Goal: Information Seeking & Learning: Compare options

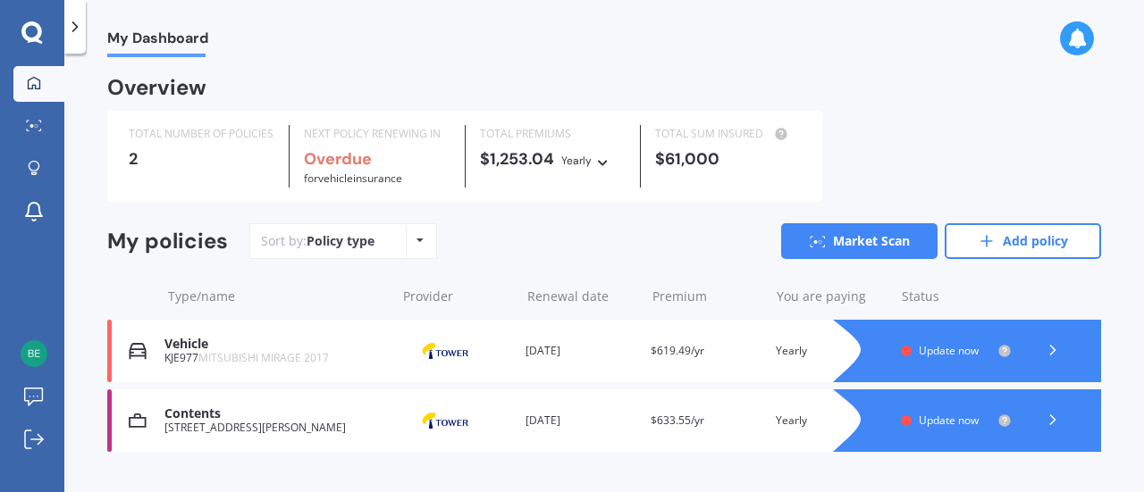
click at [420, 240] on icon at bounding box center [419, 240] width 7 height 11
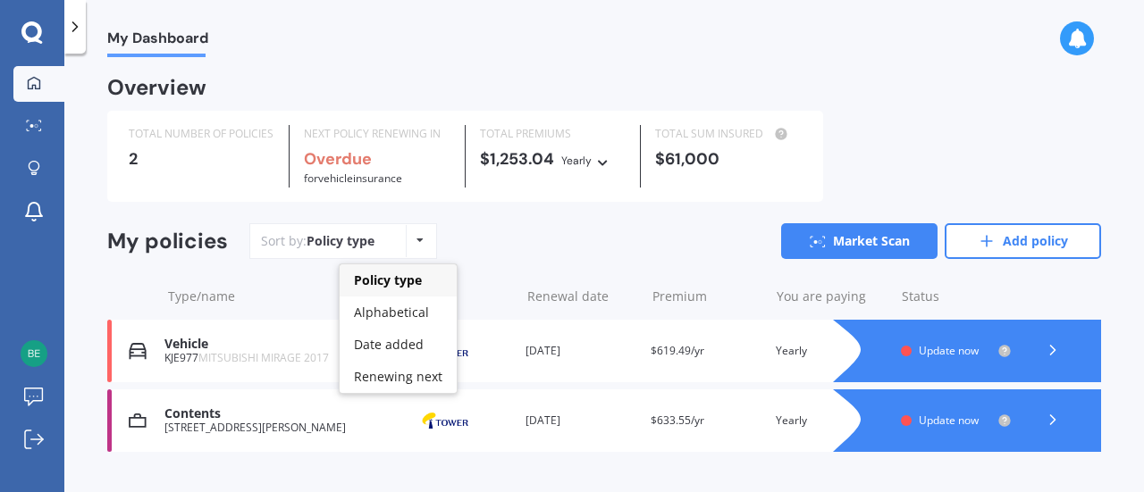
click at [509, 239] on div "Sort by: Policy type Policy type Alphabetical Date added Renewing next Market S…" at bounding box center [675, 241] width 852 height 36
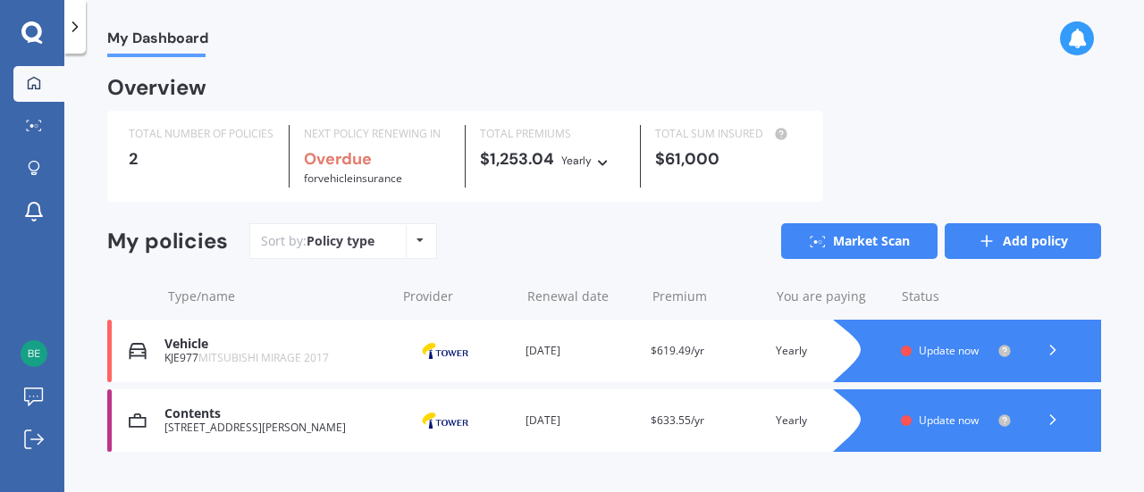
click at [987, 235] on link "Add policy" at bounding box center [1023, 241] width 156 height 36
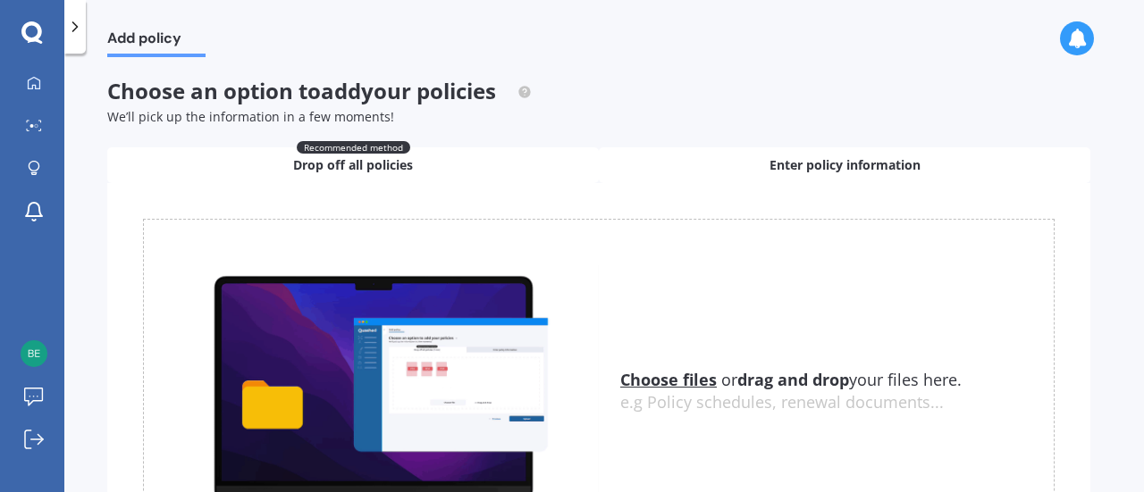
click at [715, 164] on div "Enter policy information" at bounding box center [845, 165] width 492 height 36
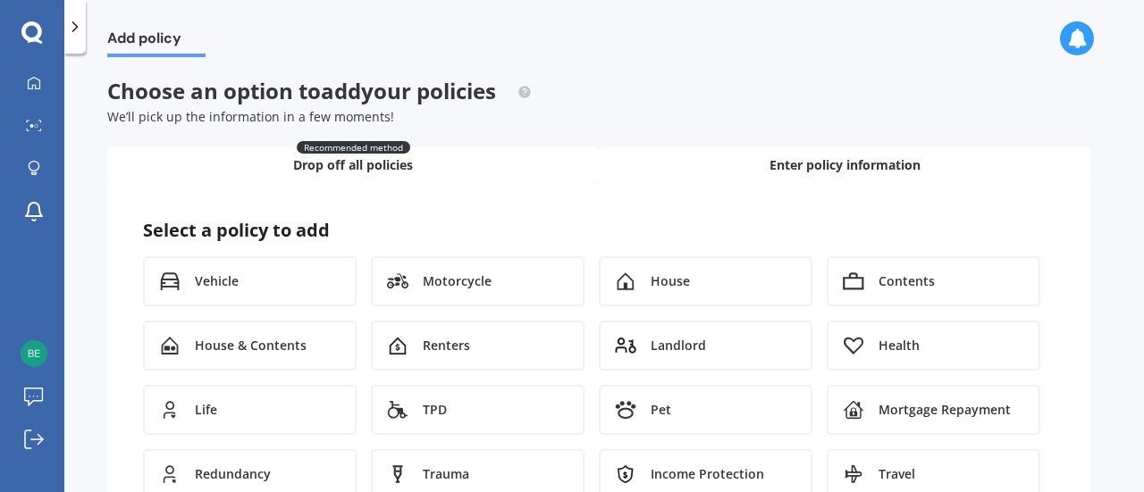
click at [481, 172] on div "Recommended method Drop off all policies" at bounding box center [353, 165] width 492 height 36
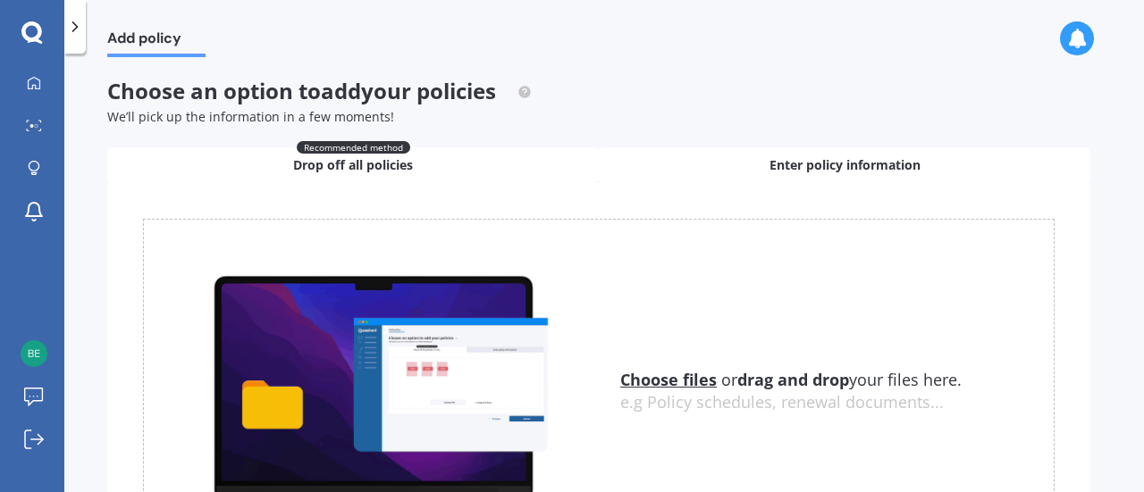
click at [821, 162] on span "Enter policy information" at bounding box center [845, 165] width 151 height 18
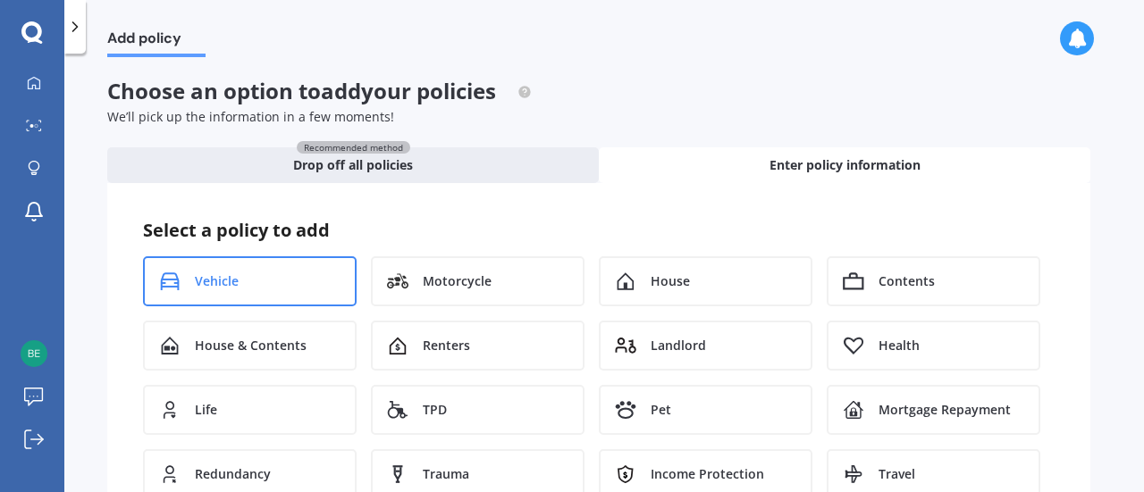
click at [257, 273] on div "Vehicle" at bounding box center [250, 282] width 214 height 50
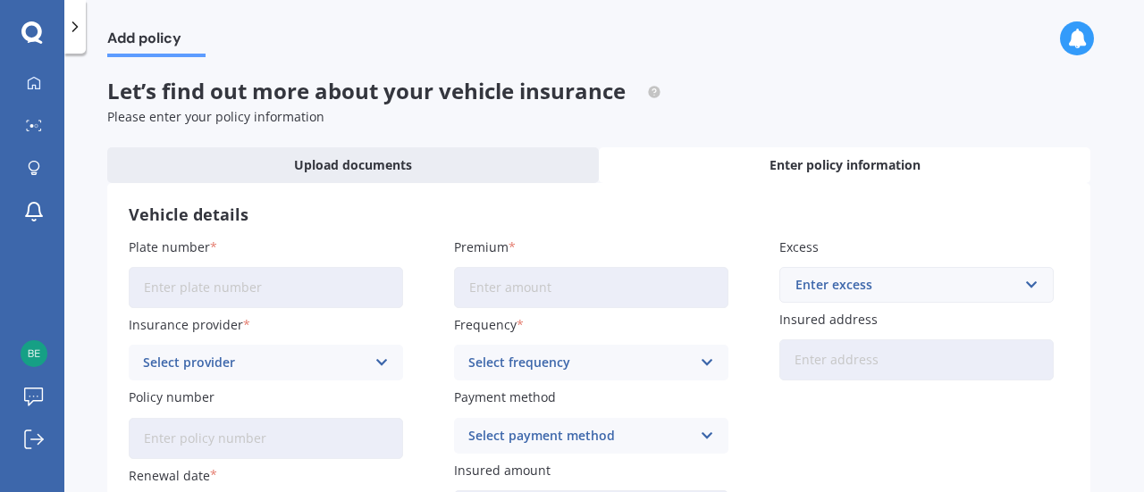
click at [257, 282] on input "Plate number" at bounding box center [266, 287] width 274 height 41
type input "KJE977"
click at [273, 366] on div "Select provider" at bounding box center [254, 363] width 223 height 20
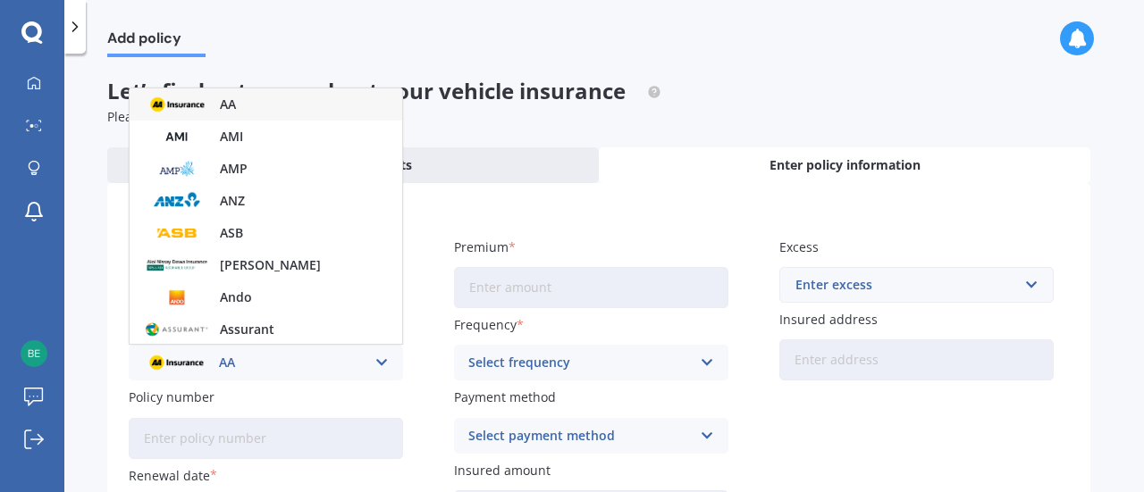
click at [274, 364] on div "AA" at bounding box center [254, 363] width 223 height 20
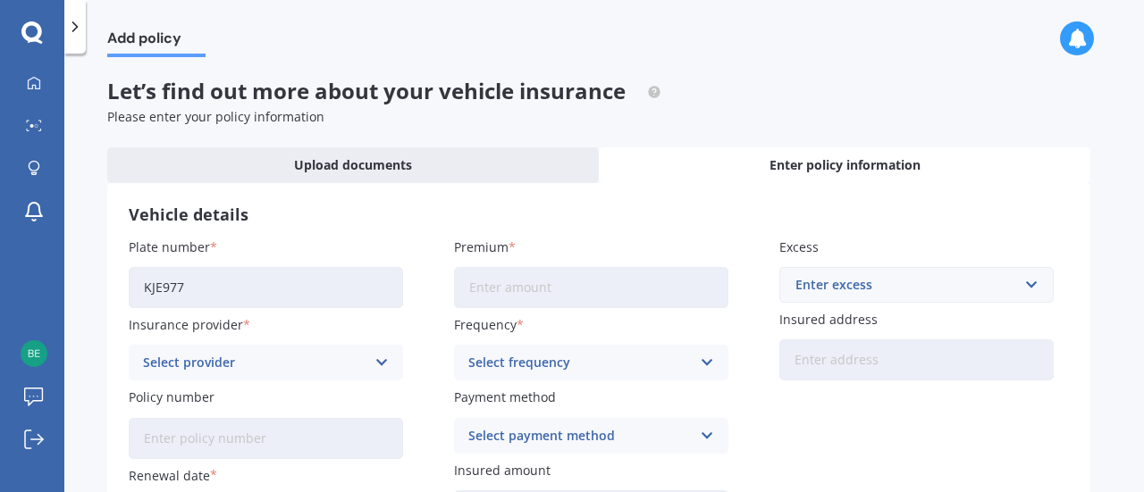
click at [274, 364] on div "Select provider" at bounding box center [254, 363] width 223 height 20
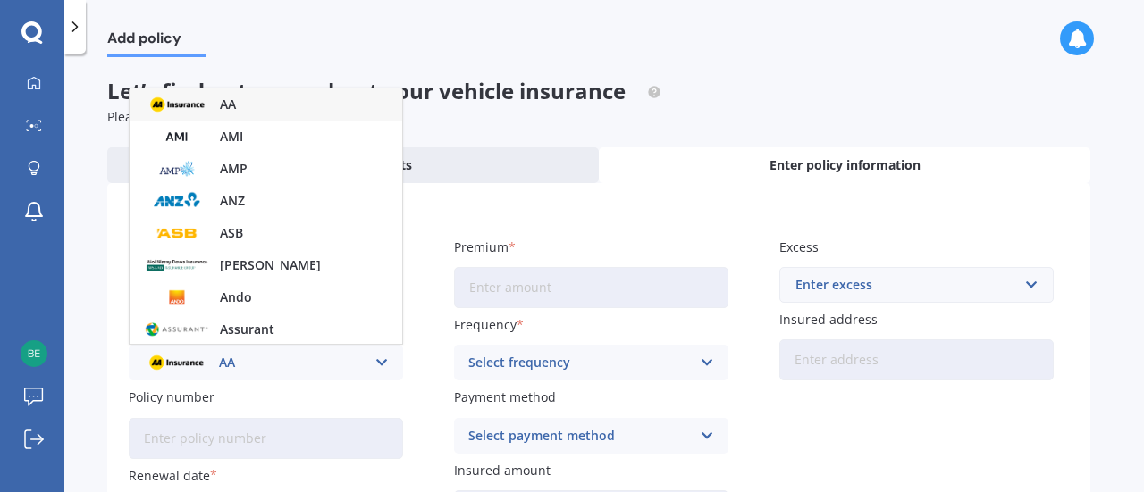
click at [272, 101] on div "AA" at bounding box center [266, 104] width 273 height 32
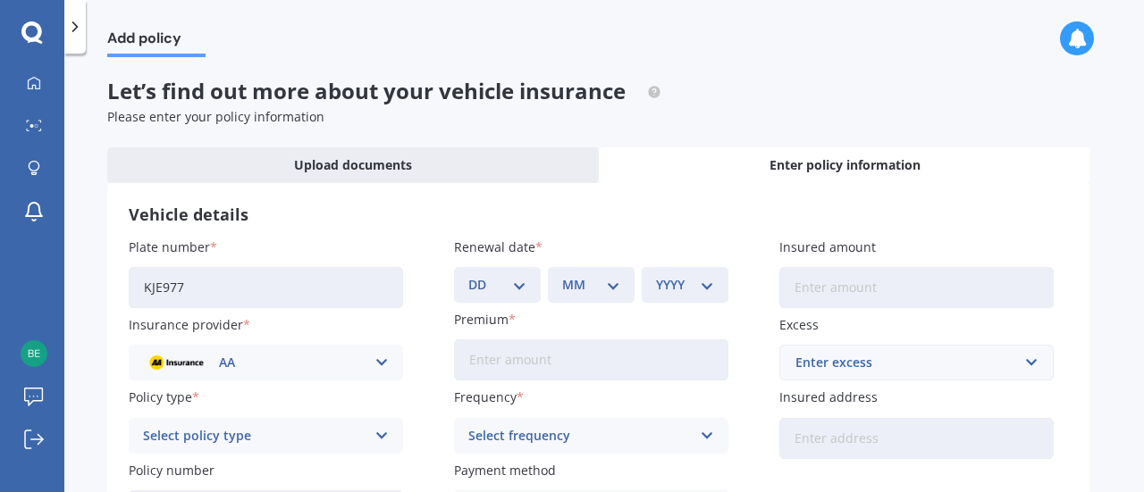
click at [524, 289] on select "DD 01 02 03 04 05 06 07 08 09 10 11 12 13 14 15 16 17 18 19 20 21 22 23 24 25 2…" at bounding box center [497, 285] width 58 height 20
select select "14"
click at [468, 275] on select "DD 01 02 03 04 05 06 07 08 09 10 11 12 13 14 15 16 17 18 19 20 21 22 23 24 25 2…" at bounding box center [497, 285] width 58 height 20
click at [599, 288] on select "MM 01 02 03 04 05 06 07 08 09 10 11 12" at bounding box center [591, 285] width 58 height 20
select select "09"
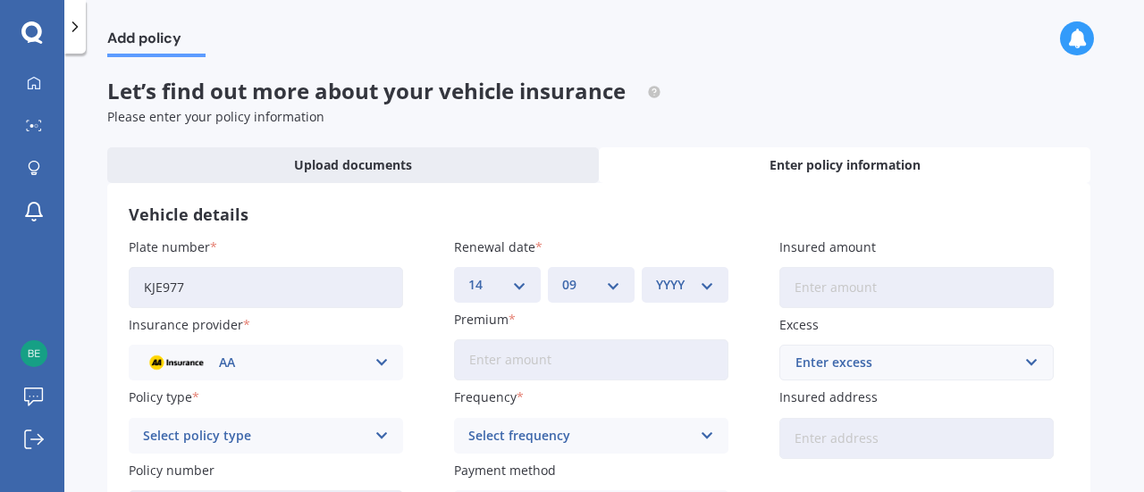
click at [562, 275] on select "MM 01 02 03 04 05 06 07 08 09 10 11 12" at bounding box center [591, 285] width 58 height 20
click at [695, 282] on select "YYYY 2027 2026 2025 2024 2023 2022 2021 2020 2019 2018 2017 2016 2015 2014 2013…" at bounding box center [685, 285] width 58 height 20
select select "2025"
click at [656, 275] on select "YYYY 2027 2026 2025 2024 2023 2022 2021 2020 2019 2018 2017 2016 2015 2014 2013…" at bounding box center [685, 285] width 58 height 20
click at [531, 362] on input "Premium" at bounding box center [591, 360] width 274 height 41
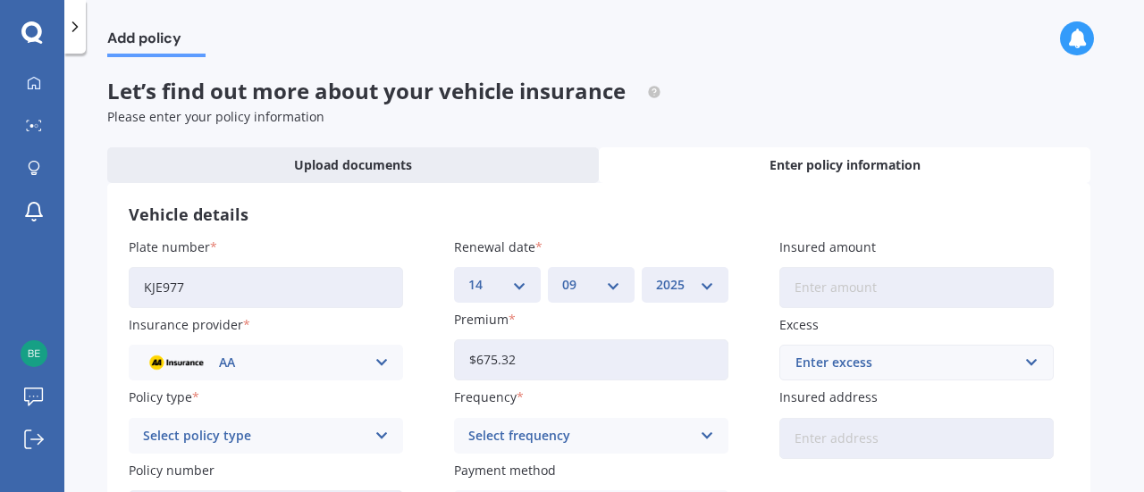
type input "$675.32"
click at [710, 439] on icon at bounding box center [707, 436] width 15 height 20
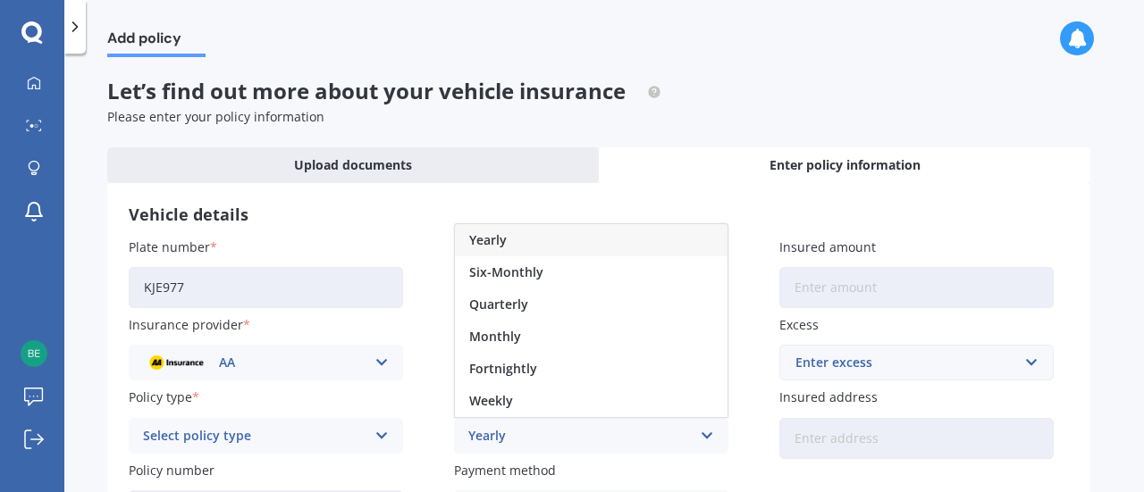
click at [594, 230] on div "Yearly" at bounding box center [591, 240] width 273 height 32
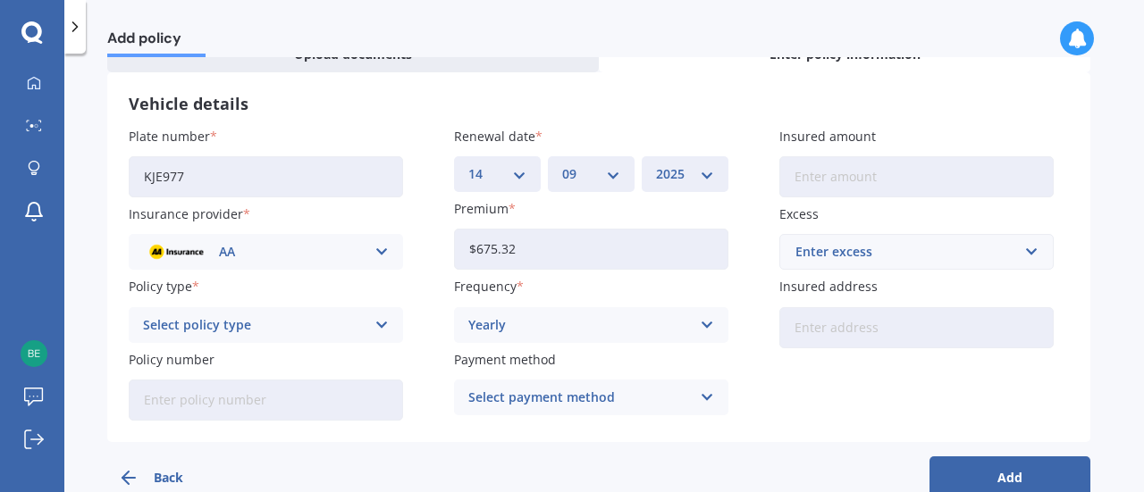
scroll to position [112, 0]
click at [383, 324] on icon at bounding box center [381, 325] width 15 height 20
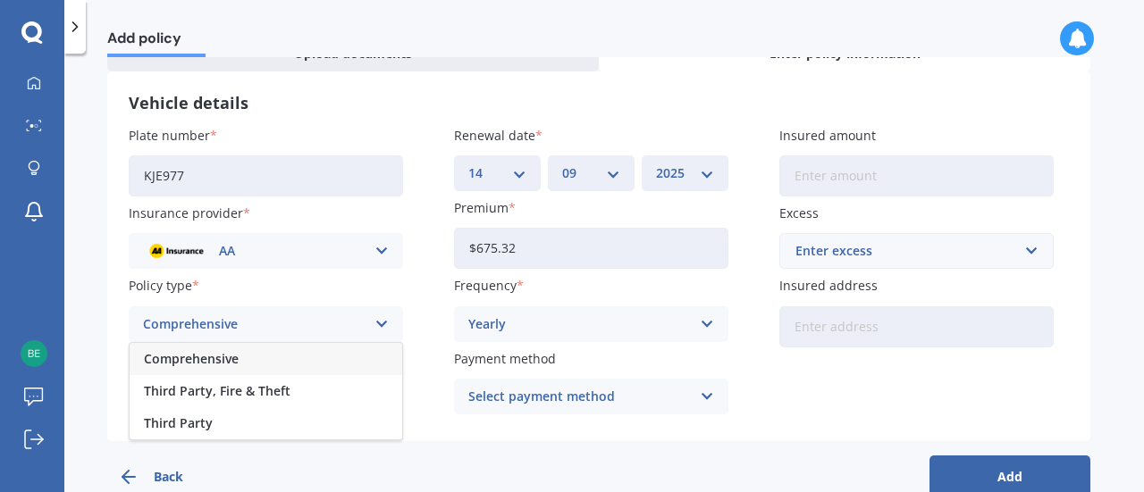
click at [330, 357] on div "Comprehensive" at bounding box center [266, 359] width 273 height 32
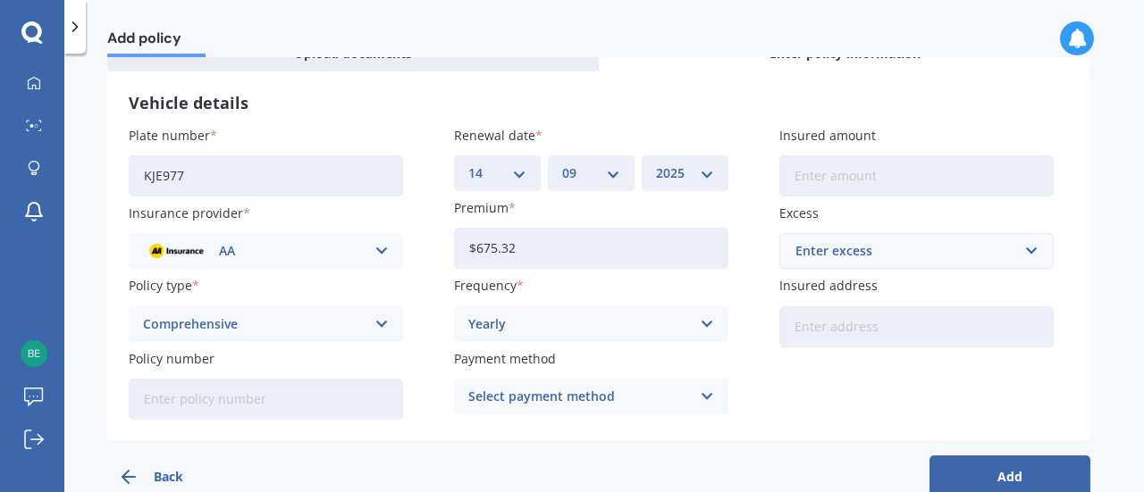
click at [313, 398] on input "Policy number" at bounding box center [266, 399] width 274 height 41
click at [230, 398] on input "Policy number" at bounding box center [266, 399] width 274 height 41
paste input "AMV030781870"
type input "AMV030781870"
click at [601, 401] on div "Select payment method" at bounding box center [579, 397] width 223 height 20
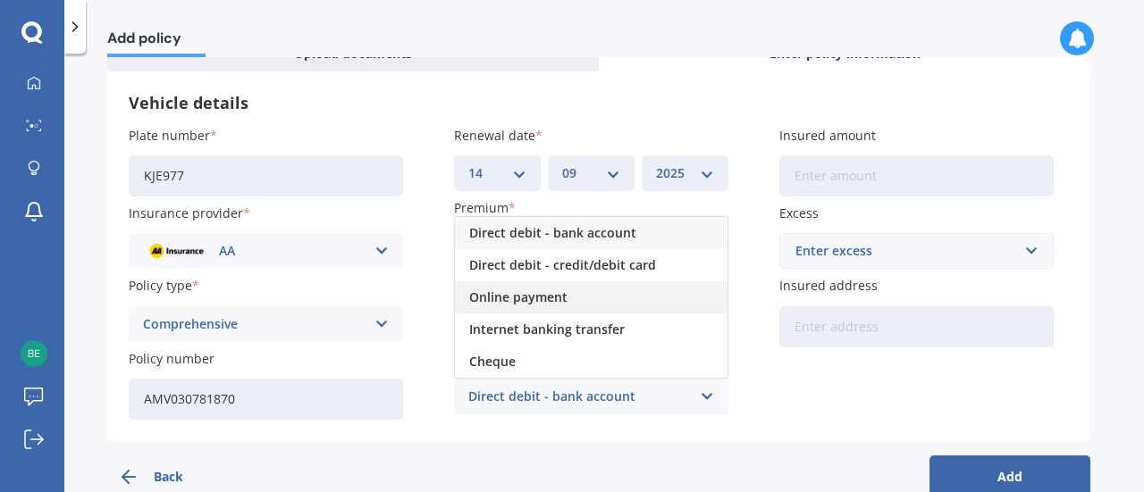
click at [610, 297] on div "Online payment" at bounding box center [591, 298] width 273 height 32
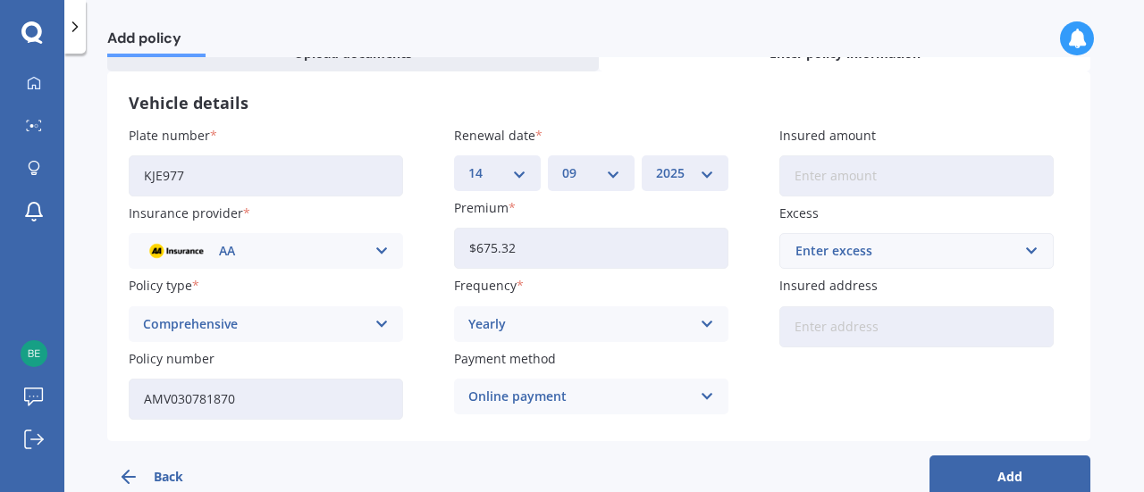
click at [835, 178] on input "Insured amount" at bounding box center [916, 176] width 274 height 41
type input "$9,700"
click at [851, 257] on div "Enter excess" at bounding box center [905, 251] width 221 height 20
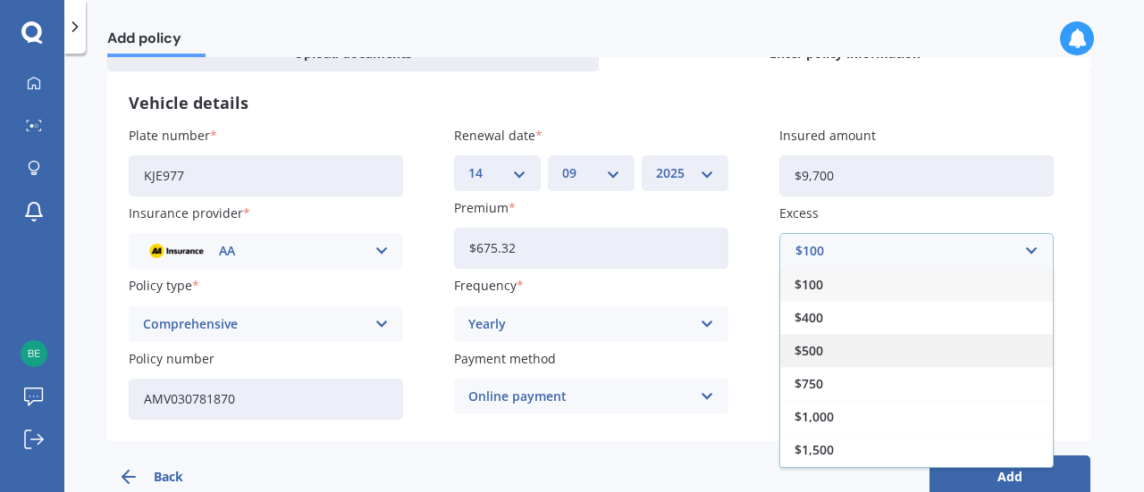
click at [821, 348] on span "$500" at bounding box center [809, 351] width 29 height 13
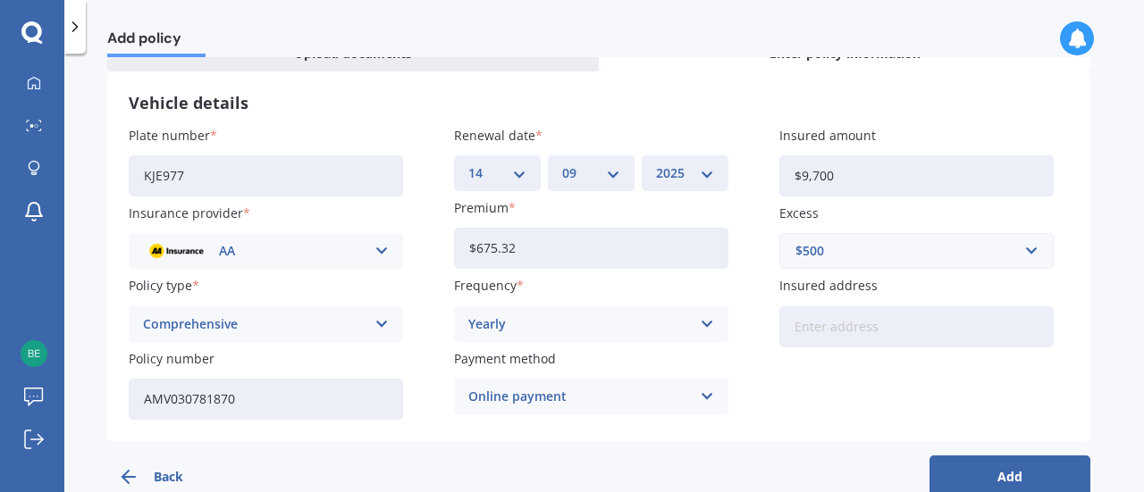
click at [837, 330] on input "Insured address" at bounding box center [916, 327] width 274 height 41
type input "[STREET_ADDRESS][PERSON_NAME]"
click at [879, 360] on div "Plate number KJE977 Insurance provider AA AA AMI AMP ANZ ASB Aioi Nissay Dowa A…" at bounding box center [599, 273] width 940 height 294
click at [960, 474] on button "Add" at bounding box center [1010, 477] width 161 height 43
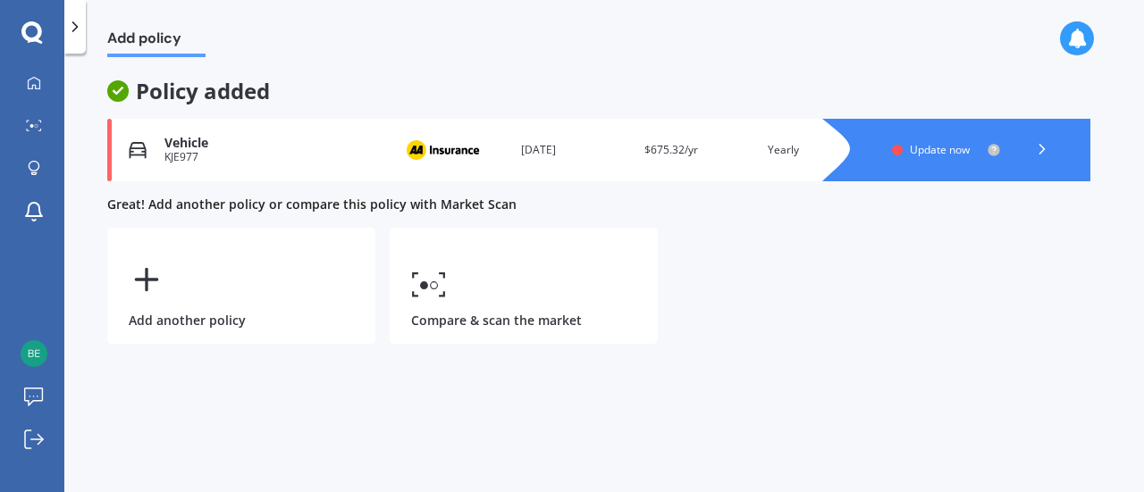
scroll to position [0, 0]
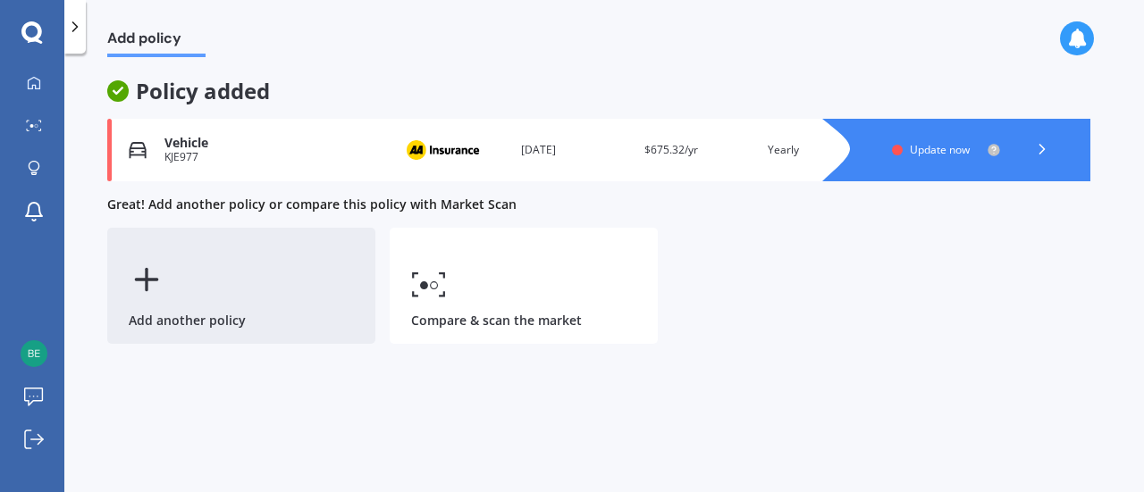
click at [199, 283] on div "Add another policy" at bounding box center [241, 286] width 268 height 116
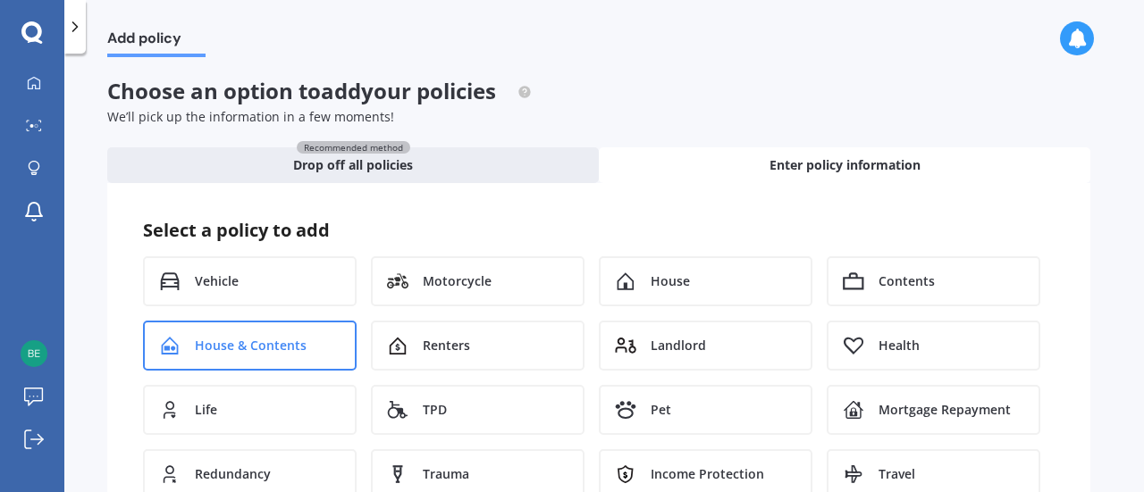
click at [288, 343] on span "House & Contents" at bounding box center [251, 346] width 112 height 18
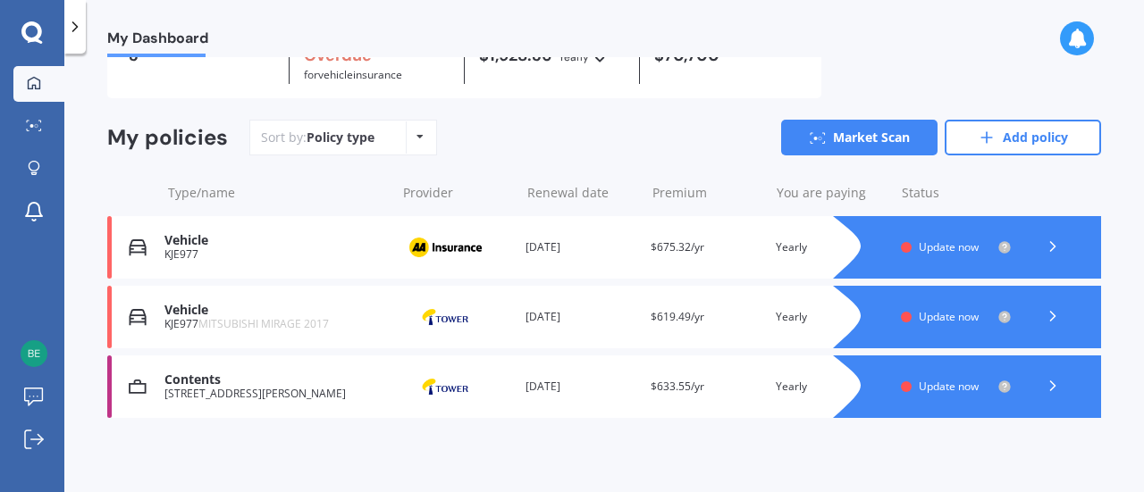
scroll to position [105, 0]
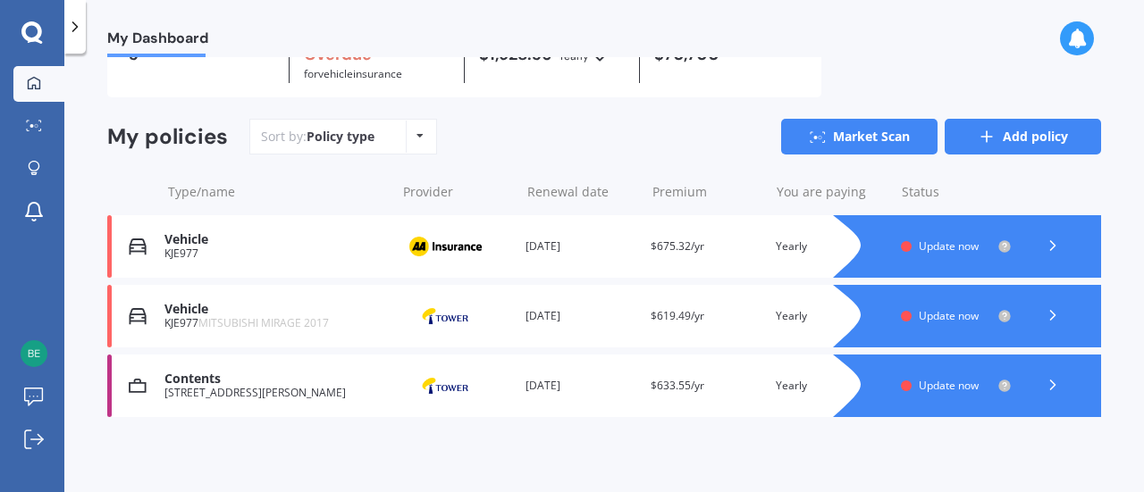
click at [987, 137] on icon at bounding box center [987, 137] width 18 height 18
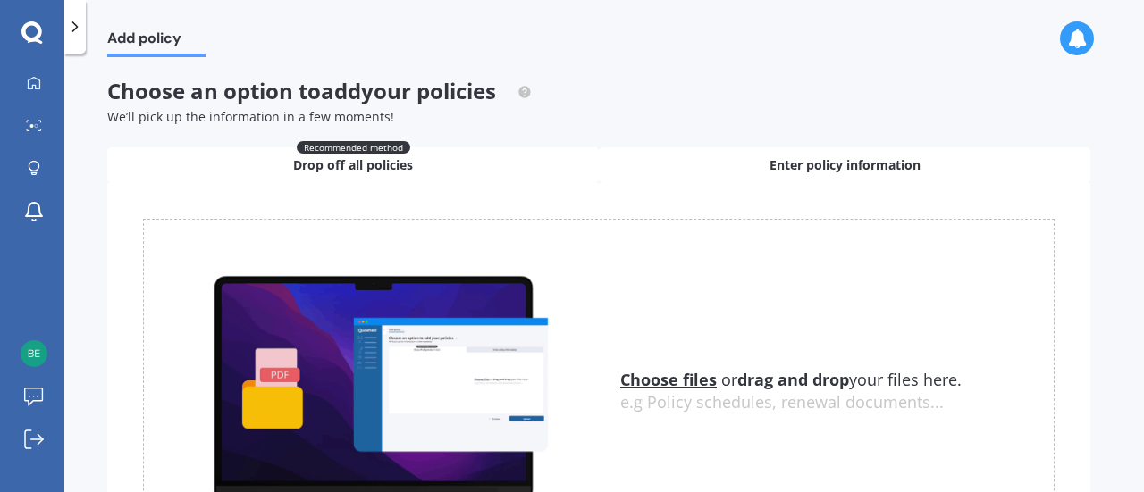
click at [793, 162] on span "Enter policy information" at bounding box center [845, 165] width 151 height 18
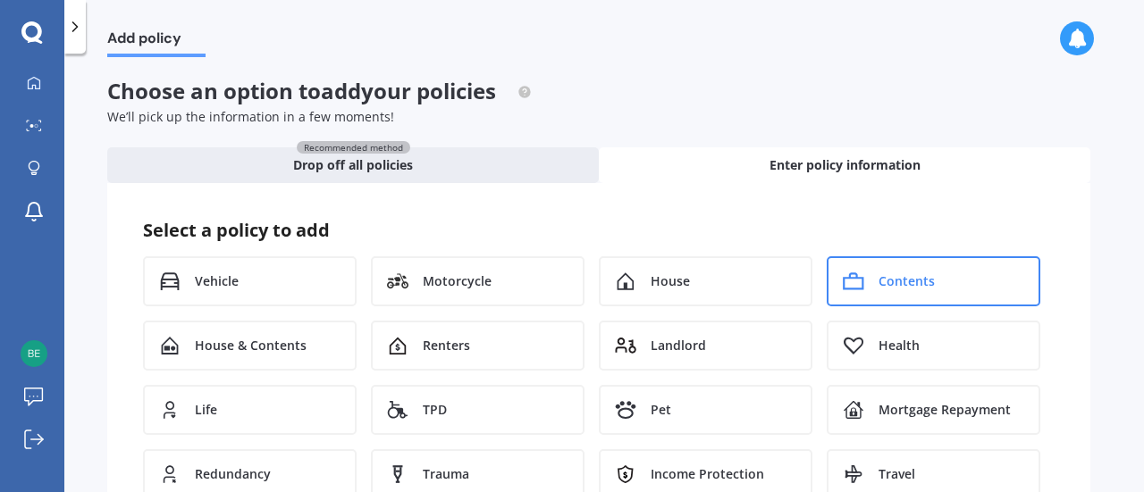
click at [888, 275] on span "Contents" at bounding box center [907, 282] width 56 height 18
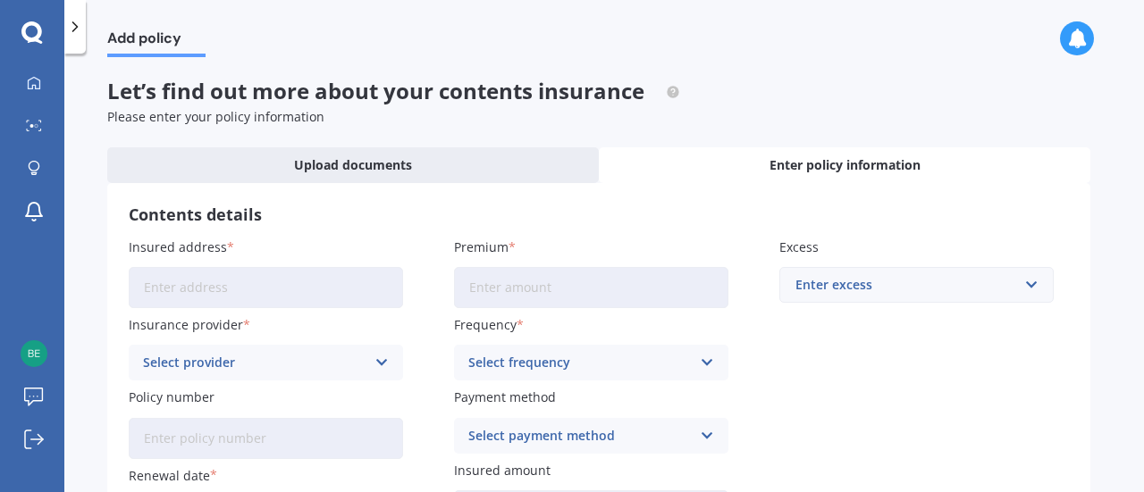
click at [305, 282] on input "Insured address" at bounding box center [266, 287] width 274 height 41
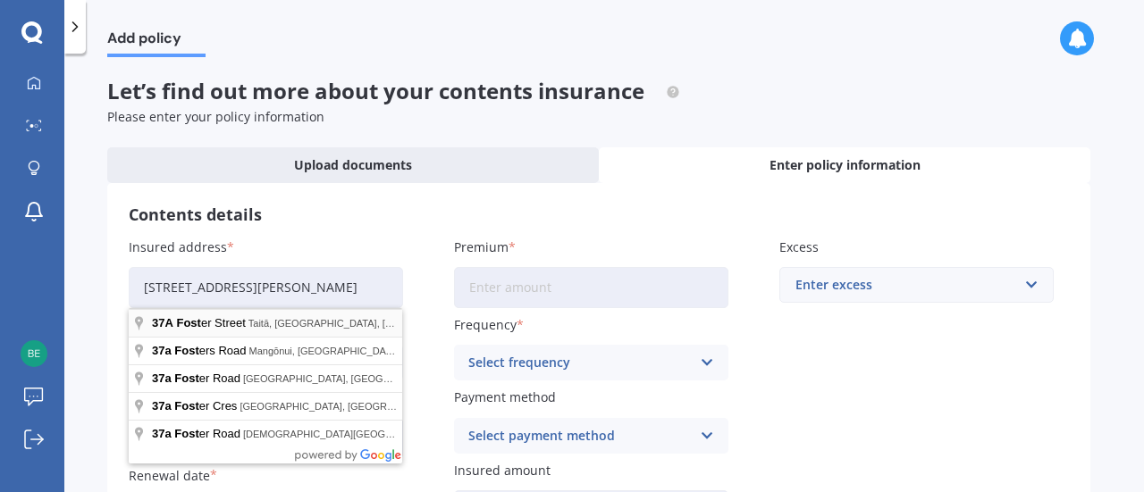
type input "[STREET_ADDRESS][PERSON_NAME]"
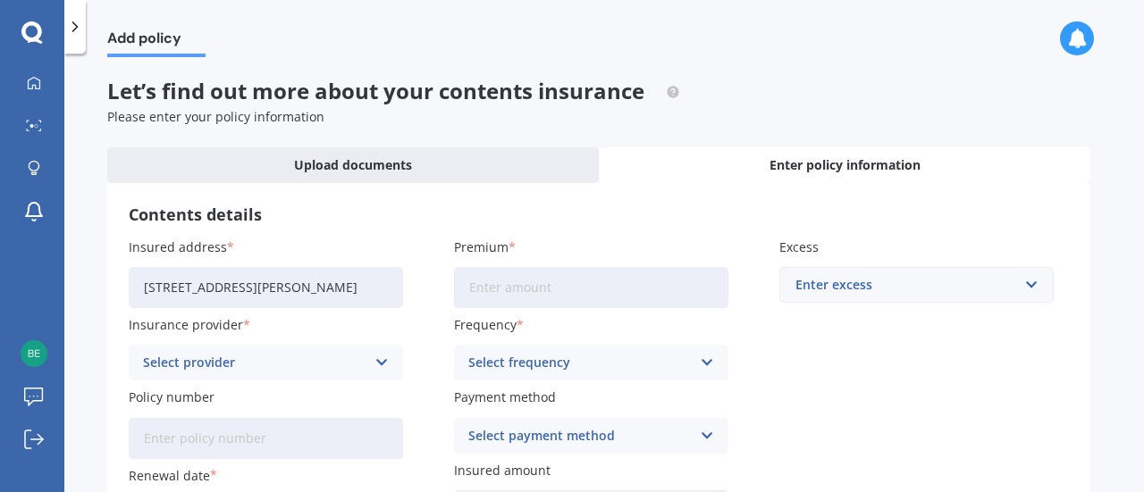
click at [307, 319] on label "Insurance provider" at bounding box center [262, 325] width 267 height 19
click at [292, 364] on div "Select provider" at bounding box center [254, 363] width 223 height 20
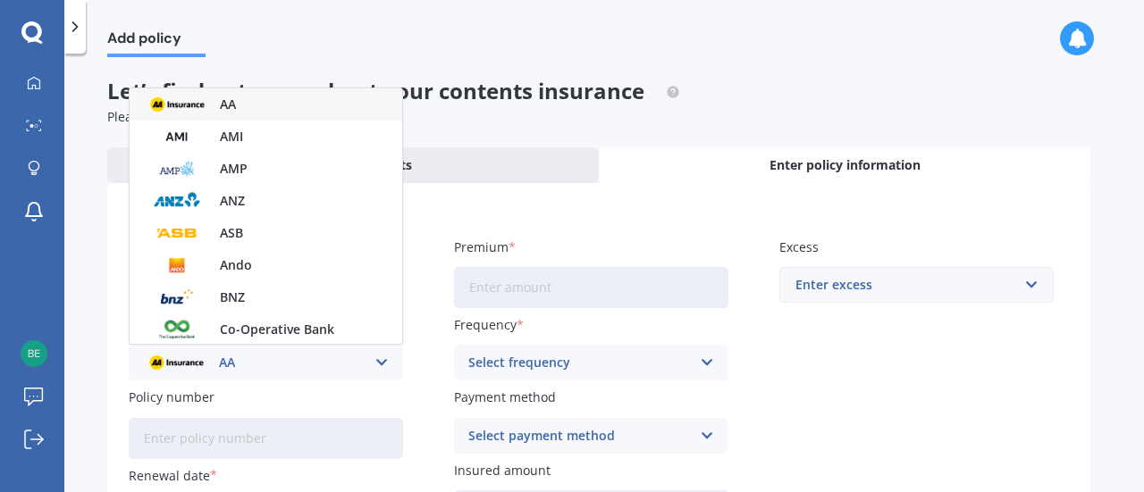
click at [258, 105] on div "AA" at bounding box center [266, 104] width 273 height 32
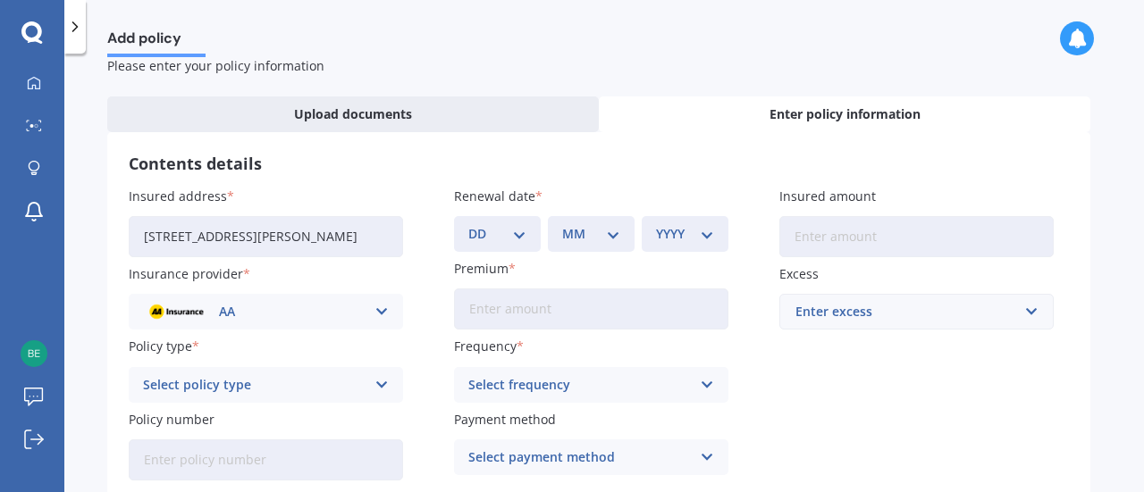
scroll to position [54, 0]
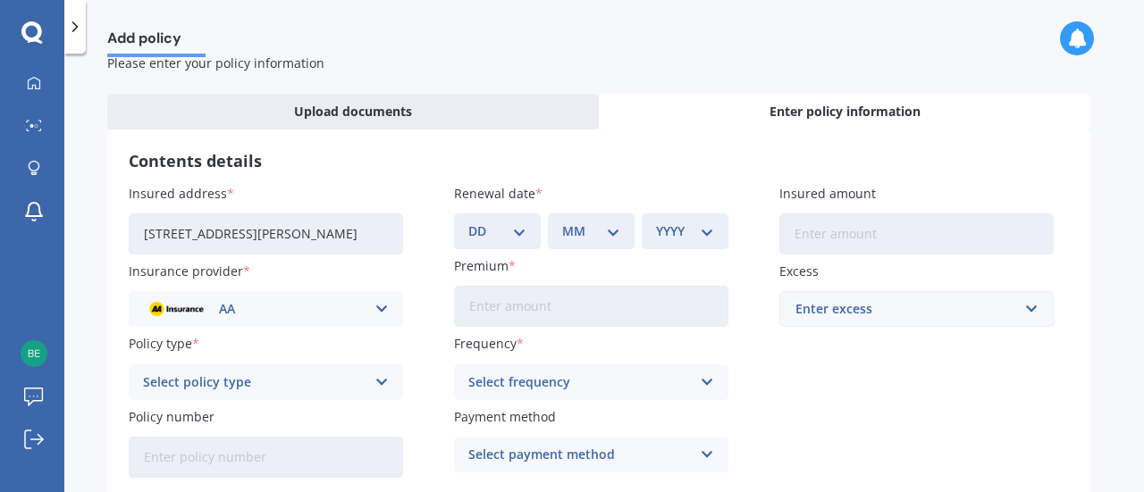
click at [259, 451] on input "Policy number" at bounding box center [266, 457] width 274 height 41
paste input "AHM030781992"
type input "AHM030781992"
click at [520, 237] on select "DD 01 02 03 04 05 06 07 08 09 10 11 12 13 14 15 16 17 18 19 20 21 22 23 24 25 2…" at bounding box center [497, 232] width 58 height 20
select select "14"
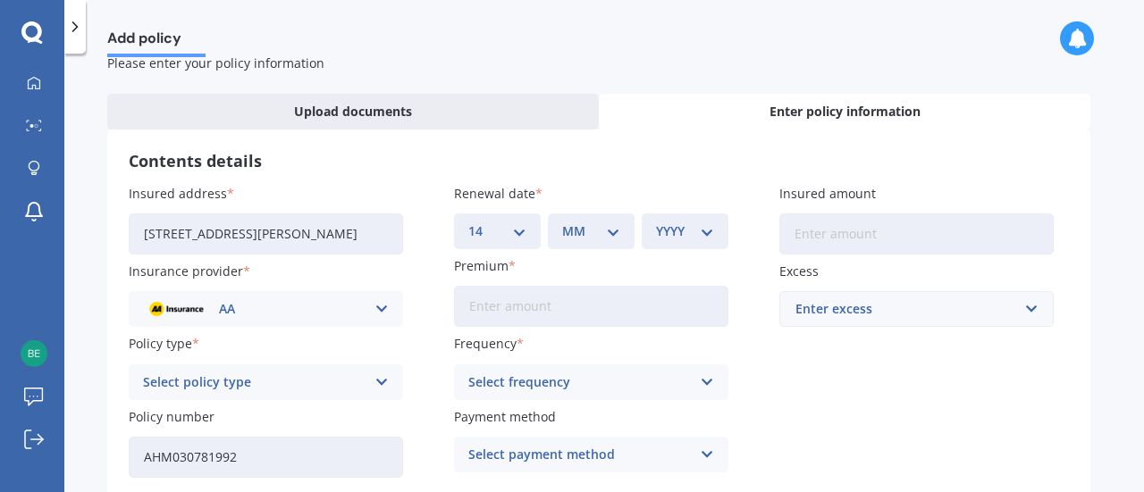
click at [468, 222] on select "DD 01 02 03 04 05 06 07 08 09 10 11 12 13 14 15 16 17 18 19 20 21 22 23 24 25 2…" at bounding box center [497, 232] width 58 height 20
click at [602, 232] on select "MM 01 02 03 04 05 06 07 08 09 10 11 12" at bounding box center [591, 232] width 58 height 20
select select "09"
click at [562, 222] on select "MM 01 02 03 04 05 06 07 08 09 10 11 12" at bounding box center [591, 232] width 58 height 20
click at [684, 223] on select "YYYY 2027 2026 2025 2024 2023 2022 2021 2020 2019 2018 2017 2016 2015 2014 2013…" at bounding box center [685, 232] width 58 height 20
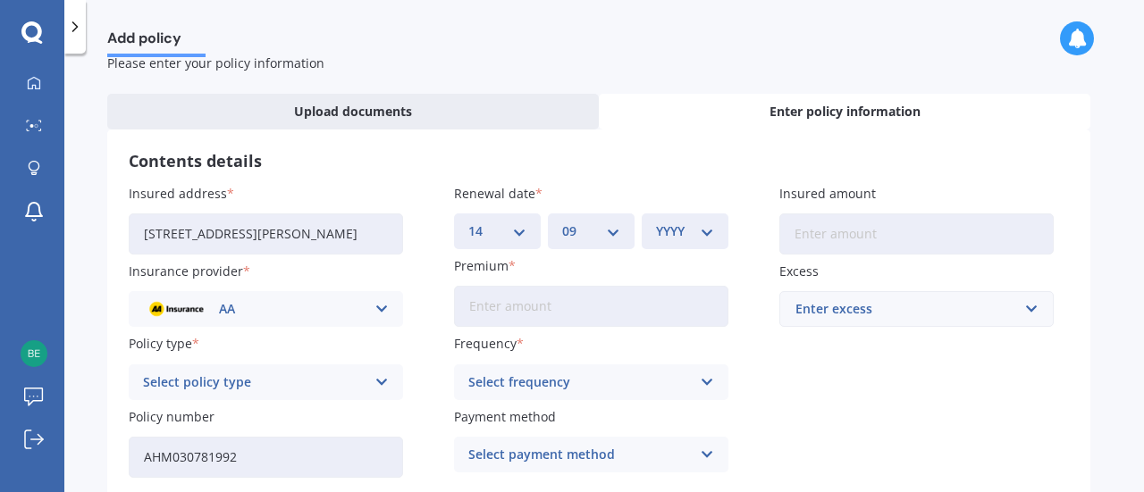
select select "2025"
click at [656, 222] on select "YYYY 2027 2026 2025 2024 2023 2022 2021 2020 2019 2018 2017 2016 2015 2014 2013…" at bounding box center [685, 232] width 58 height 20
click at [579, 313] on input "Premium" at bounding box center [591, 306] width 274 height 41
type input "$850.69"
click at [578, 382] on div "Select frequency" at bounding box center [579, 383] width 223 height 20
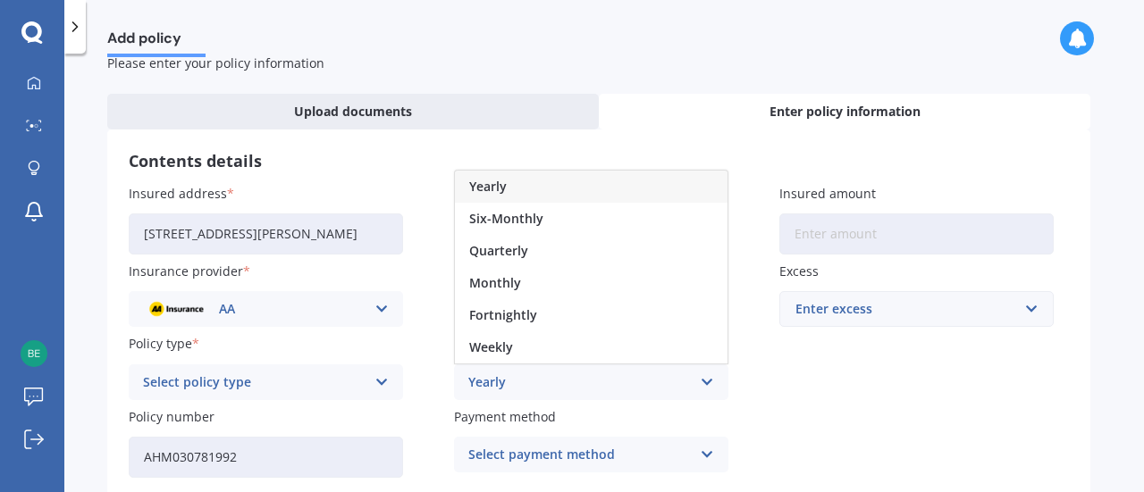
click at [556, 182] on div "Yearly" at bounding box center [591, 187] width 273 height 32
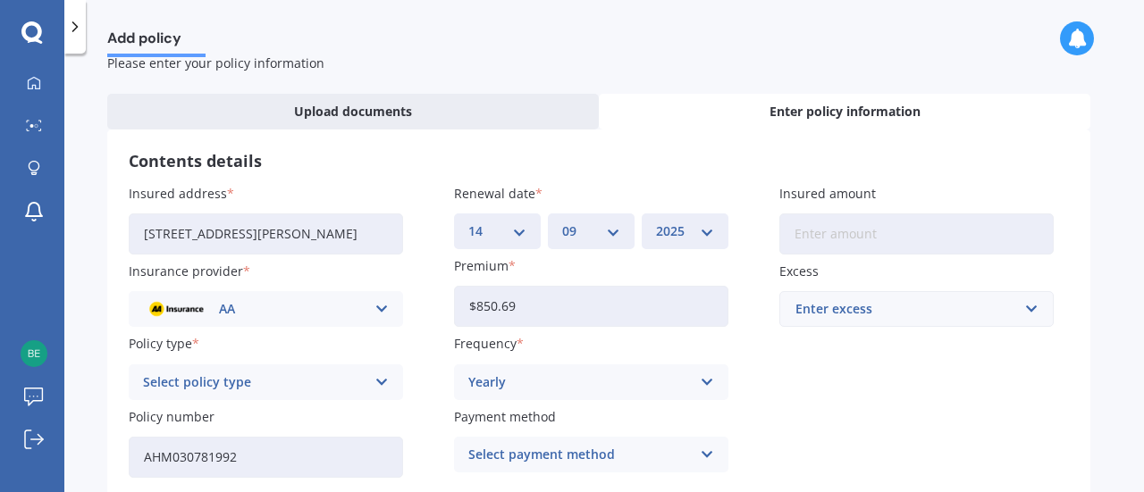
click at [590, 459] on div "Select payment method" at bounding box center [579, 455] width 223 height 20
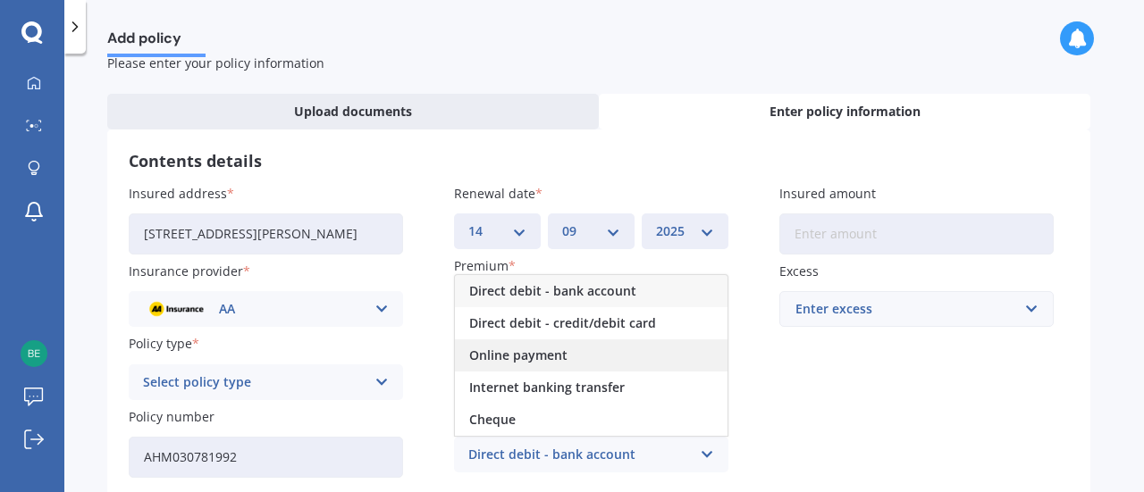
click at [576, 355] on div "Online payment" at bounding box center [591, 356] width 273 height 32
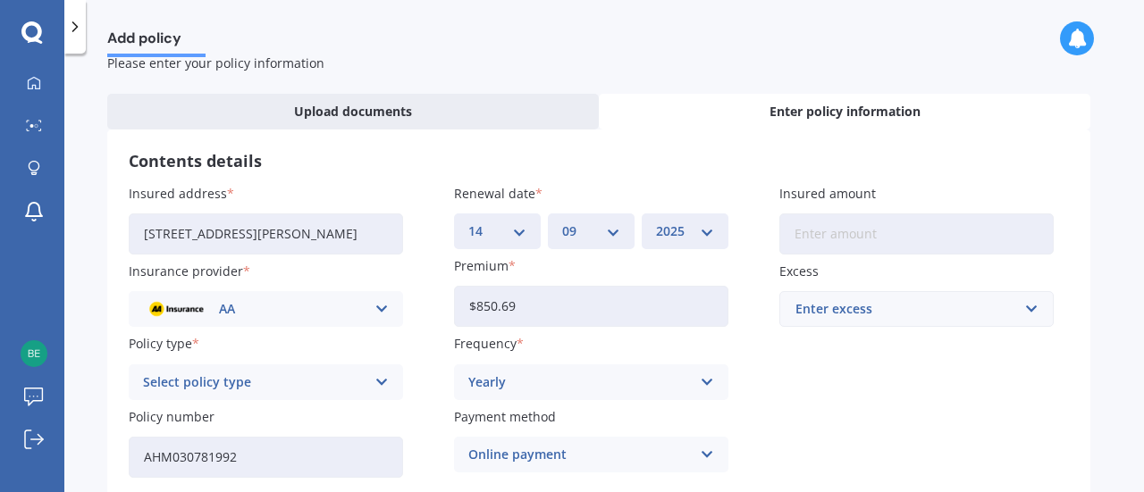
click at [849, 234] on input "Insured amount" at bounding box center [916, 234] width 274 height 41
type input "$56,000"
click at [865, 313] on div "Enter excess" at bounding box center [905, 309] width 221 height 20
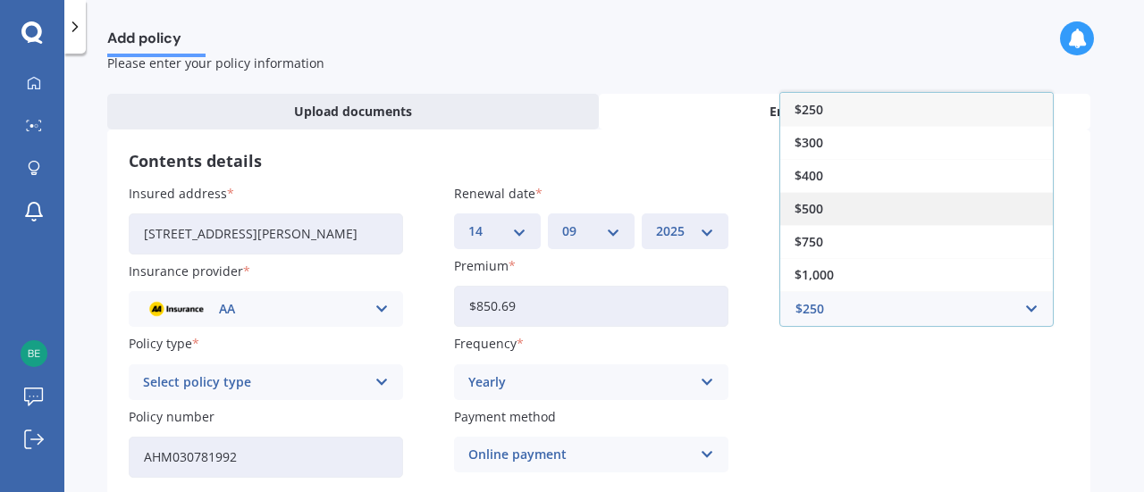
click at [837, 206] on div "$500" at bounding box center [916, 208] width 273 height 33
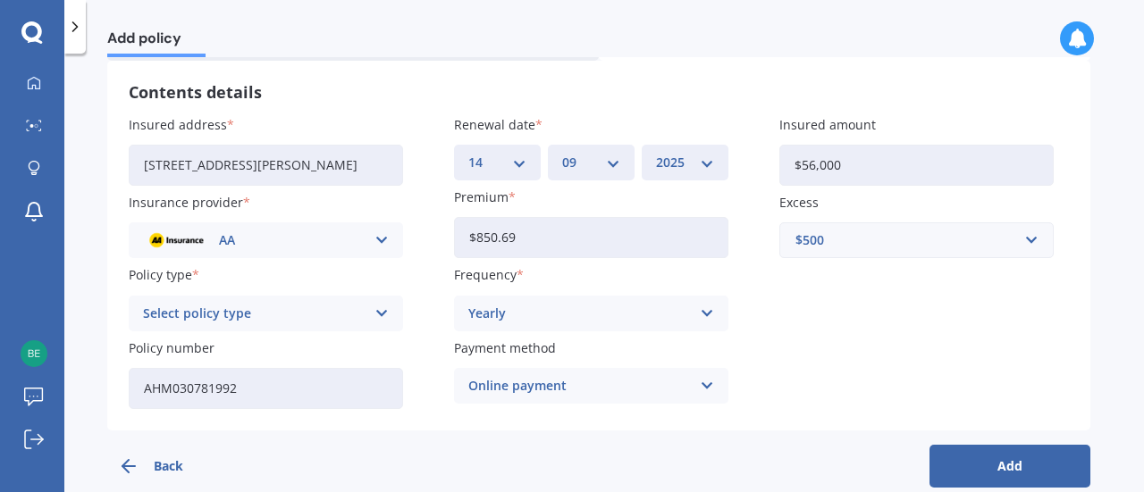
scroll to position [149, 0]
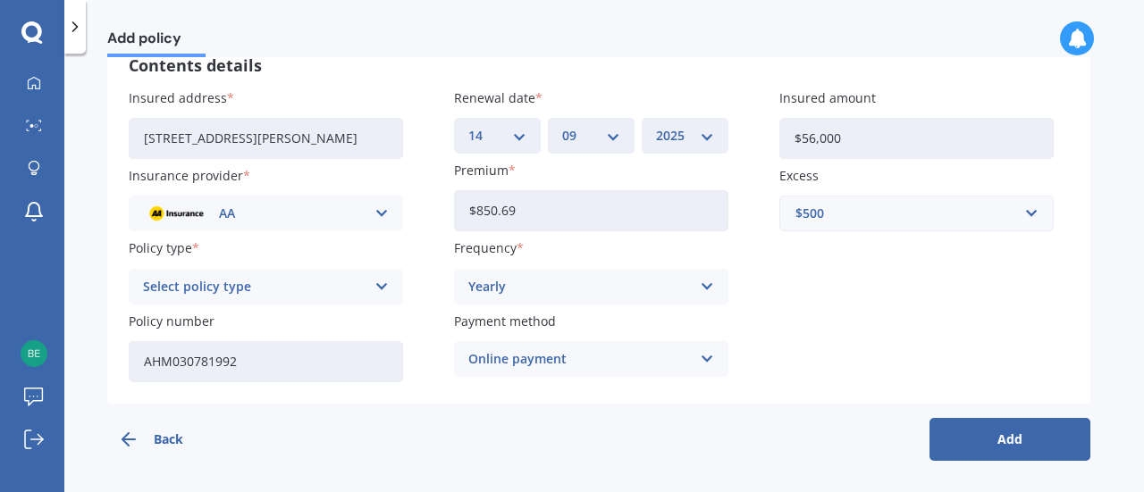
click at [1035, 440] on button "Add" at bounding box center [1010, 439] width 161 height 43
click at [1008, 429] on button "Add" at bounding box center [1010, 439] width 161 height 43
click at [383, 282] on icon at bounding box center [381, 287] width 15 height 20
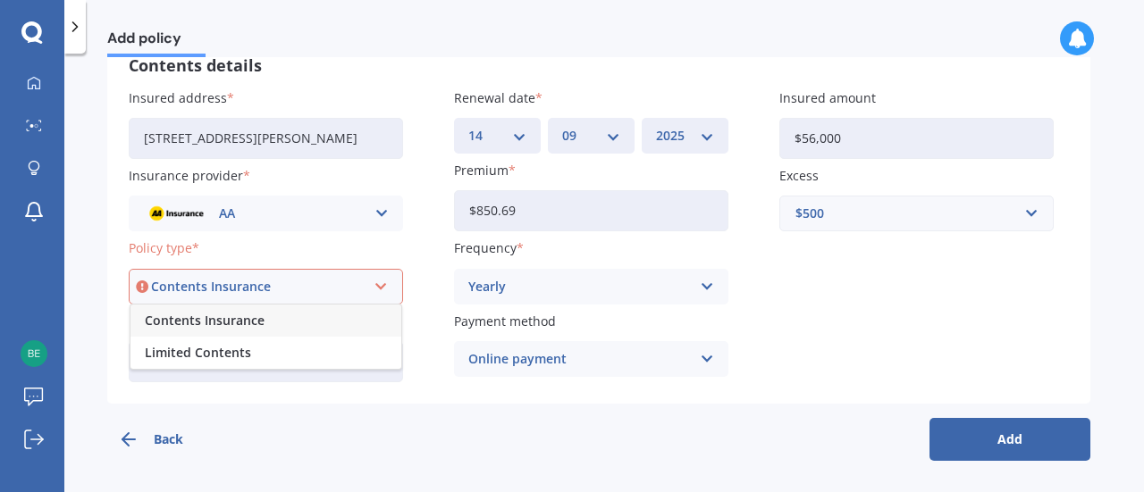
click at [339, 317] on div "Contents Insurance" at bounding box center [265, 321] width 271 height 32
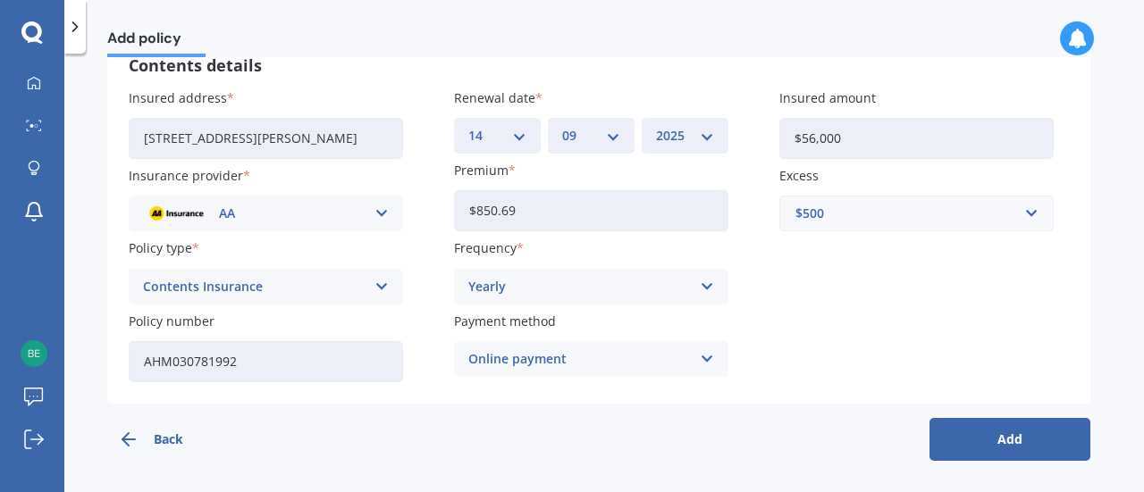
click at [993, 440] on button "Add" at bounding box center [1010, 439] width 161 height 43
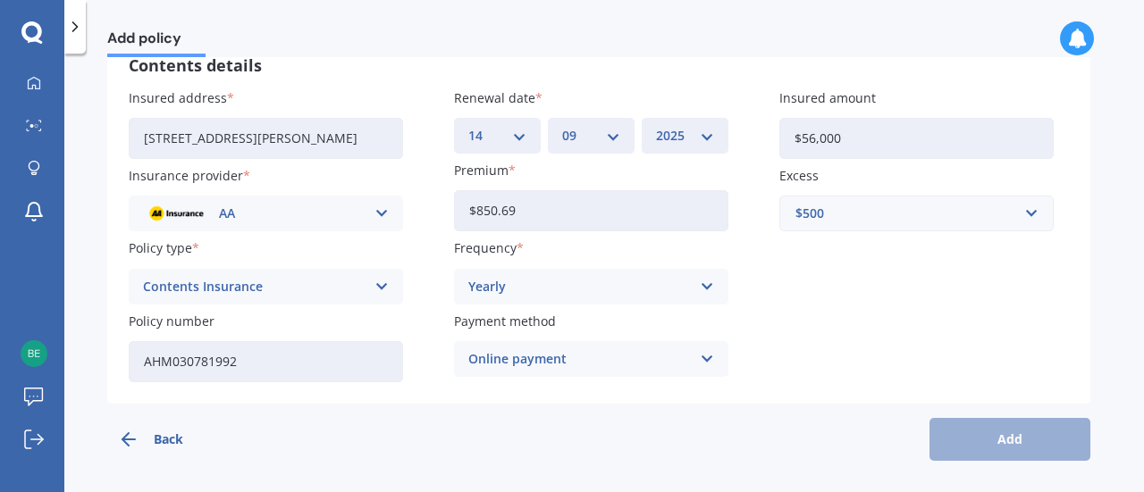
scroll to position [0, 0]
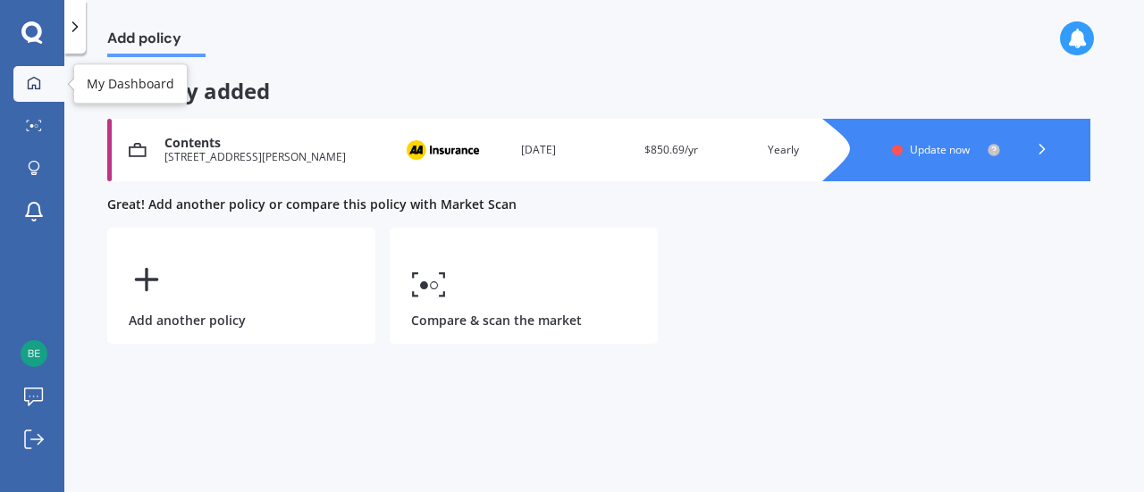
click at [32, 78] on icon at bounding box center [34, 82] width 13 height 13
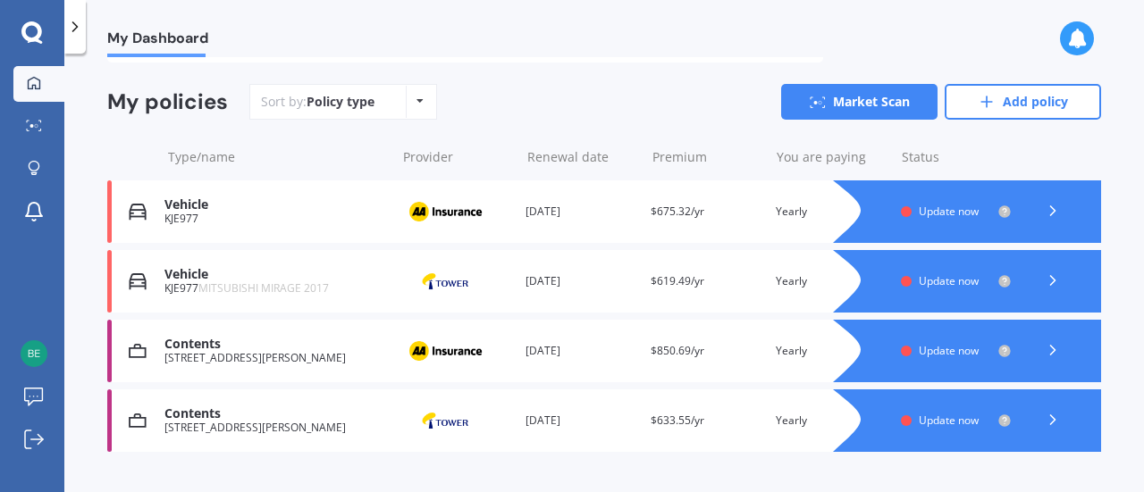
scroll to position [174, 0]
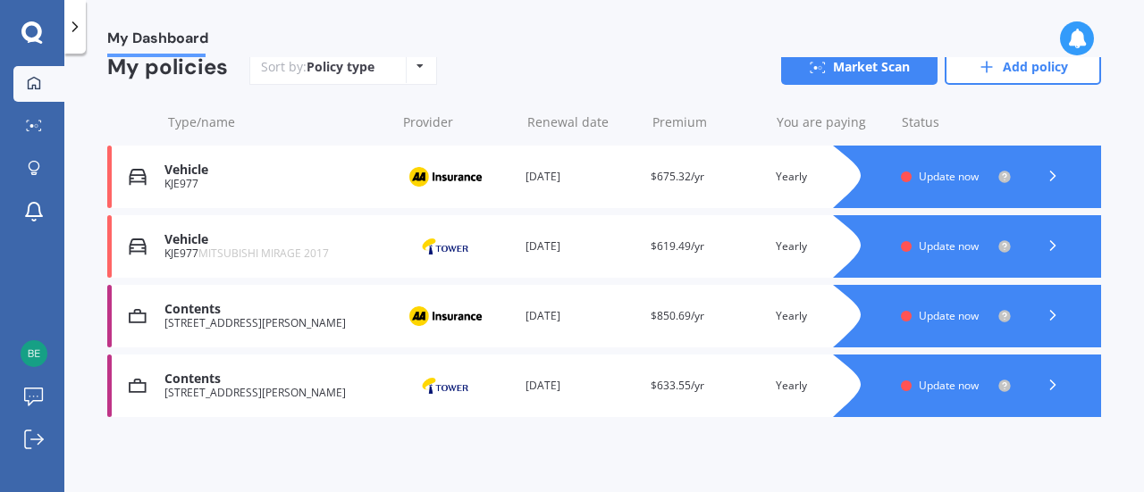
click at [1044, 315] on icon at bounding box center [1053, 316] width 18 height 18
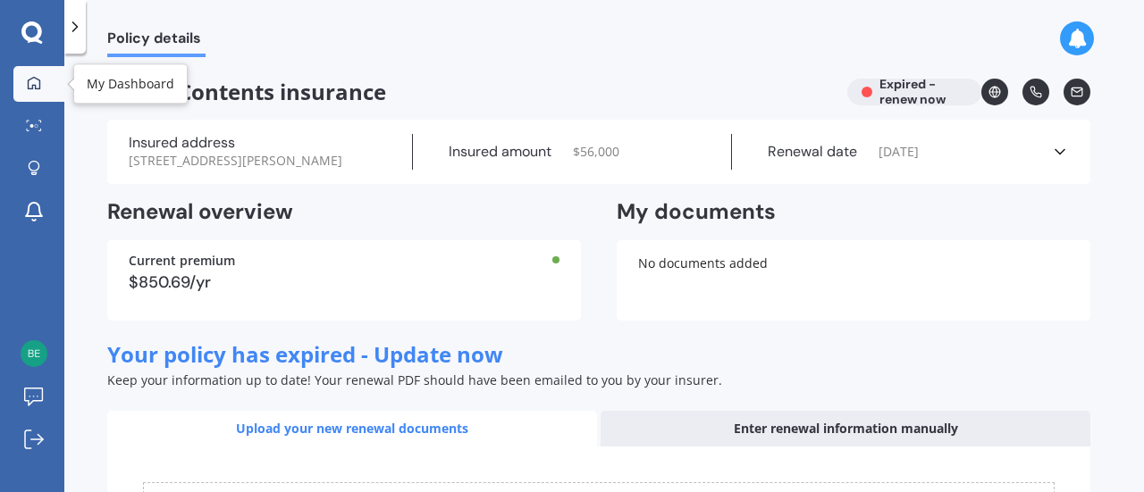
click at [30, 82] on icon at bounding box center [34, 83] width 14 height 14
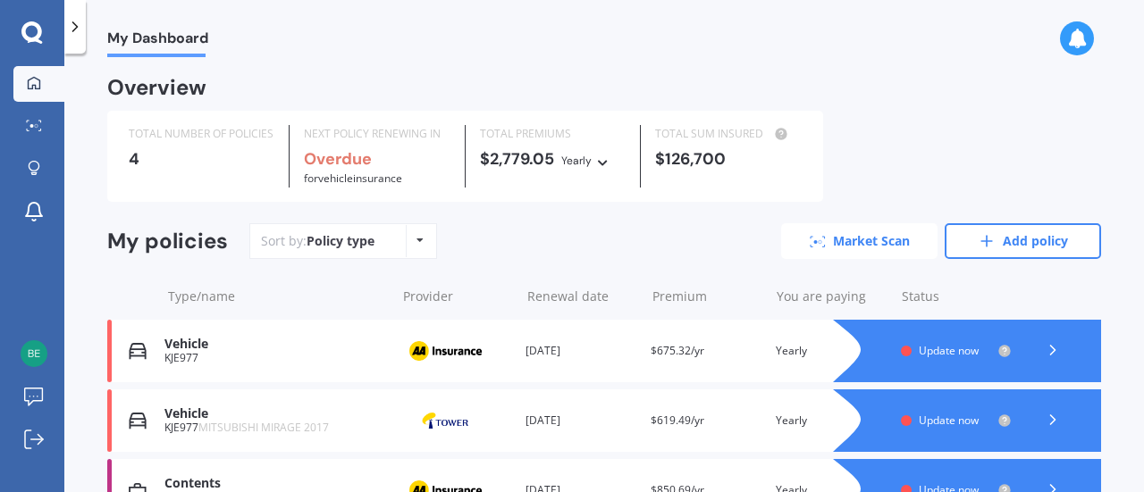
click at [879, 239] on link "Market Scan" at bounding box center [859, 241] width 156 height 36
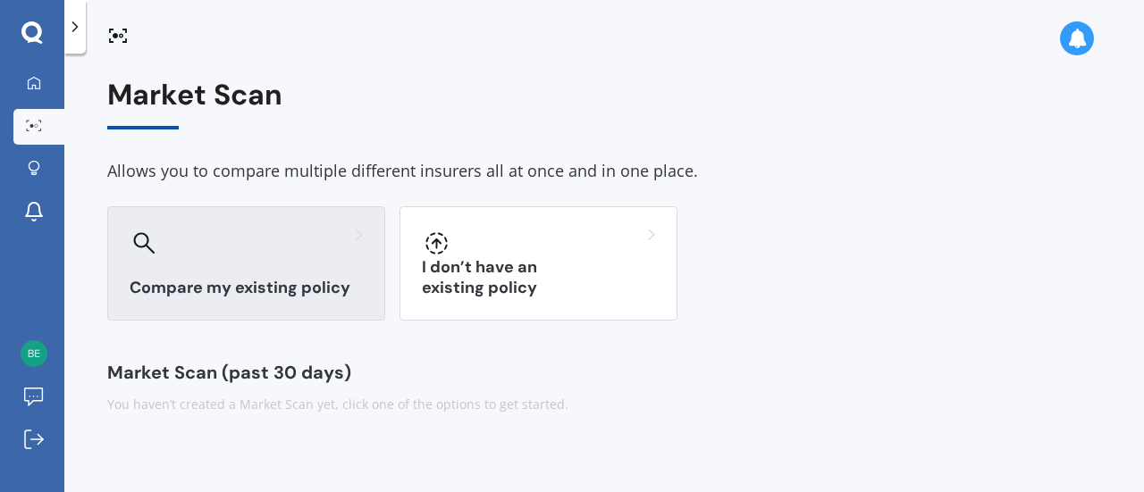
click at [266, 253] on div at bounding box center [246, 243] width 233 height 29
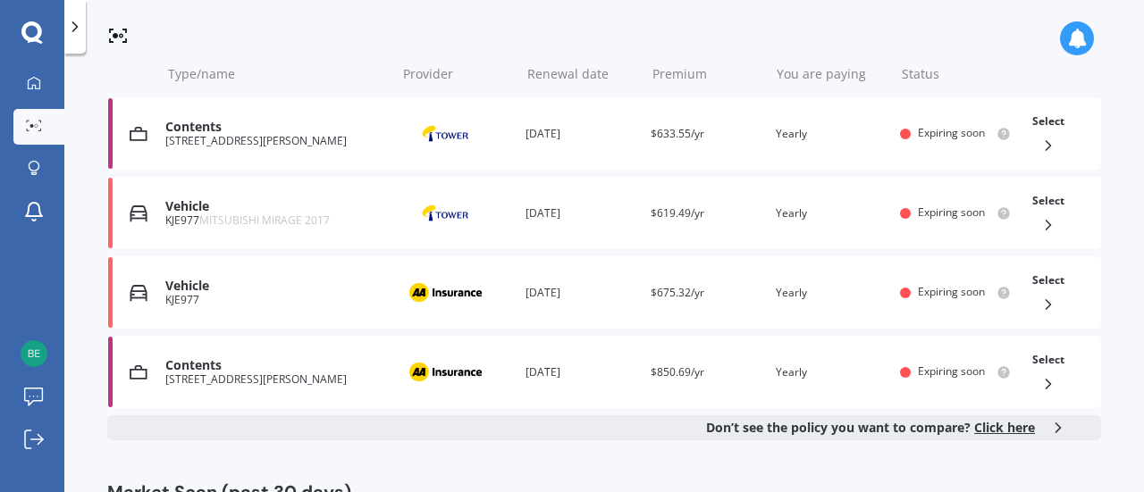
scroll to position [309, 0]
click at [1038, 282] on span "Select" at bounding box center [1048, 280] width 32 height 15
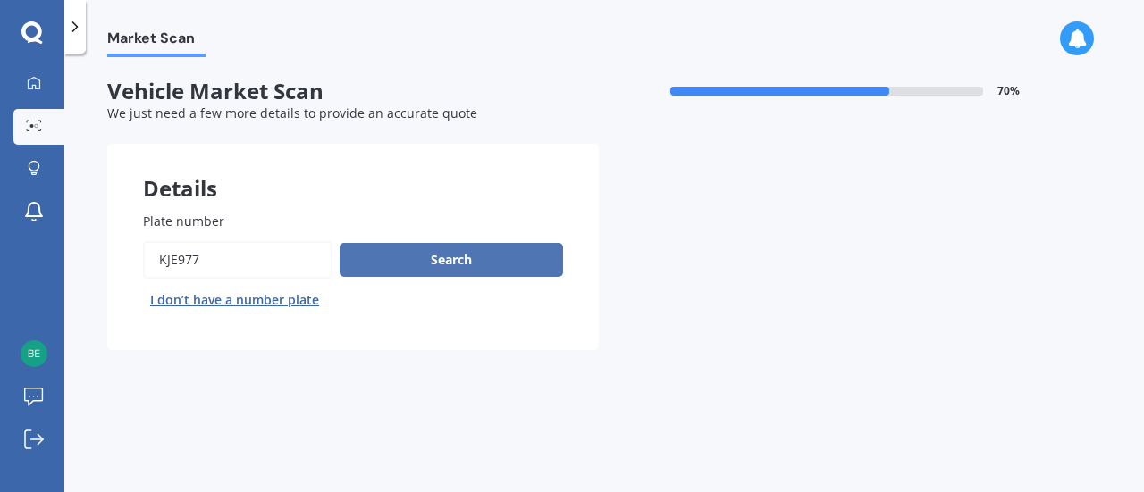
click at [486, 255] on button "Search" at bounding box center [451, 260] width 223 height 34
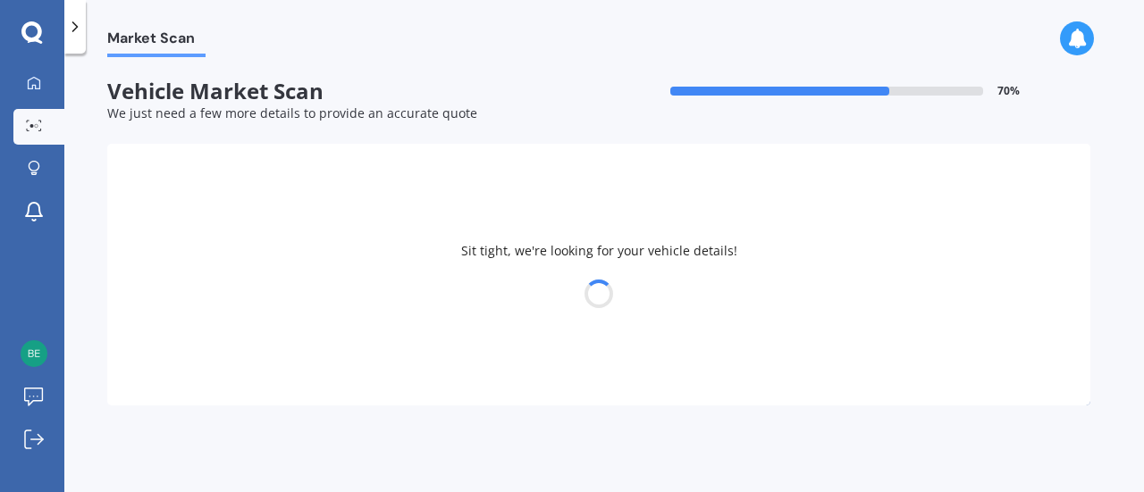
select select "MITSUBISHI"
select select "MIRAGE"
select select "02"
select select "09"
select select "1973"
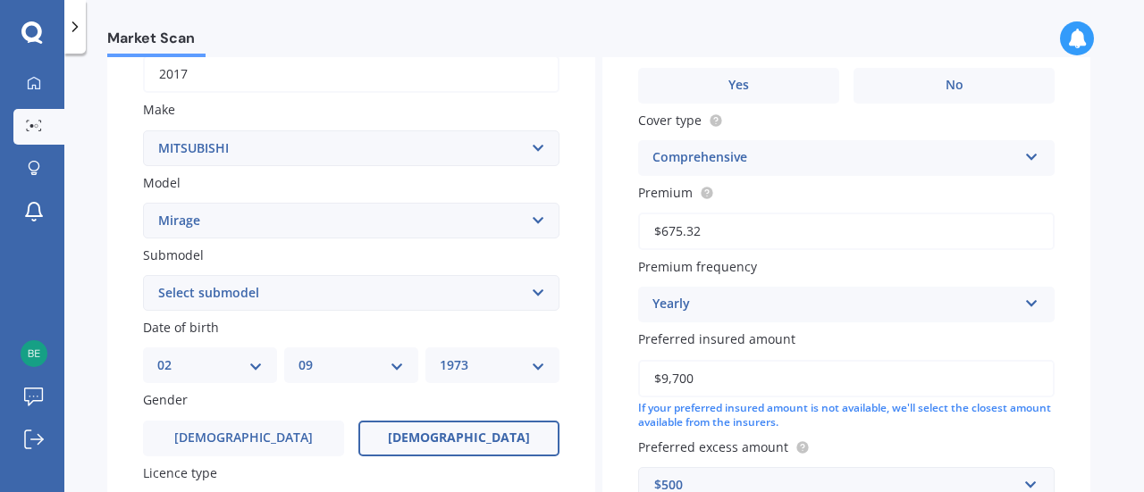
scroll to position [300, 0]
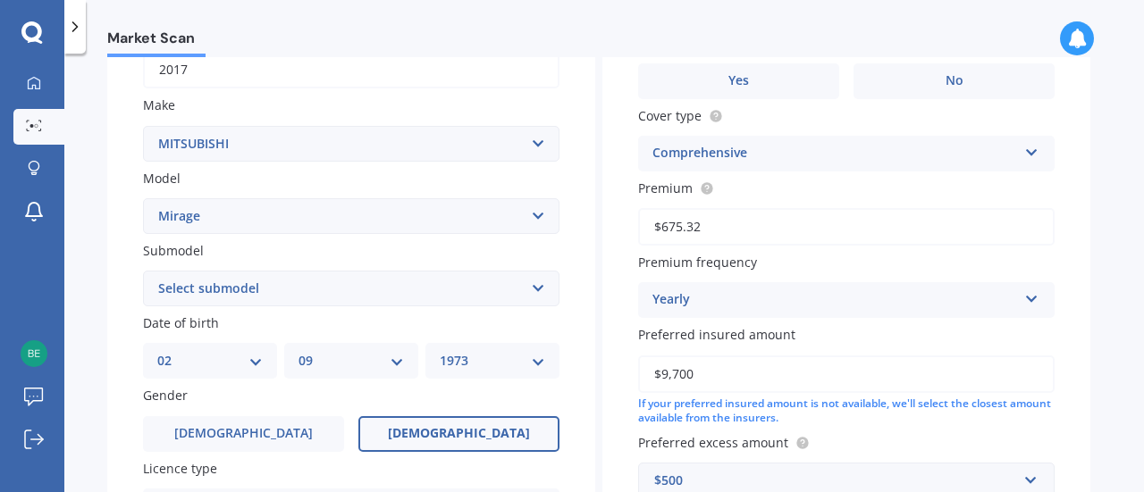
click at [542, 290] on select "Select submodel (All other) Asti 1.5 Litre Dingo 1.8 Litre GLX GSR Spacewagon X…" at bounding box center [351, 289] width 416 height 36
select select "XLS"
click at [143, 272] on select "Select submodel (All other) Asti 1.5 Litre Dingo 1.8 Litre GLX GSR Spacewagon X…" at bounding box center [351, 289] width 416 height 36
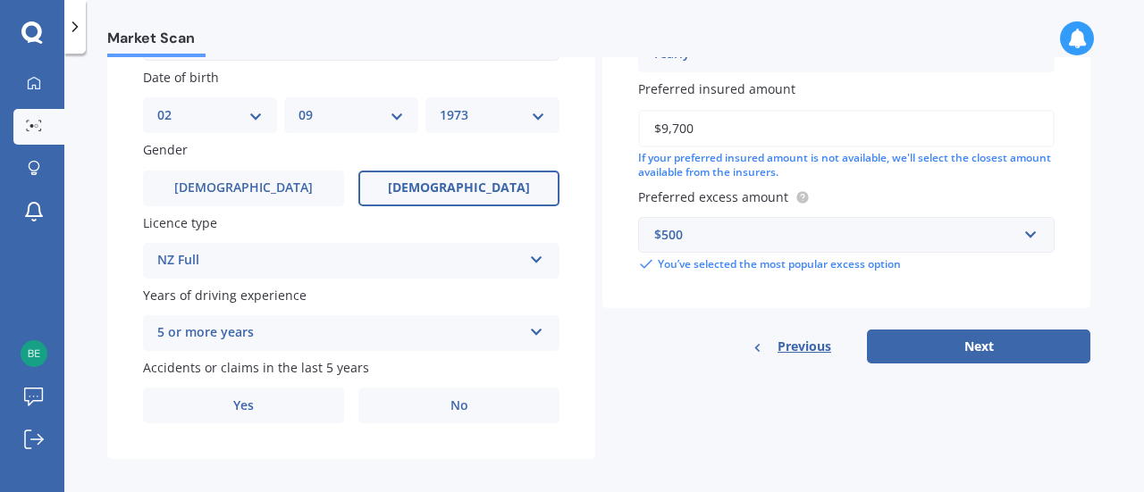
scroll to position [562, 0]
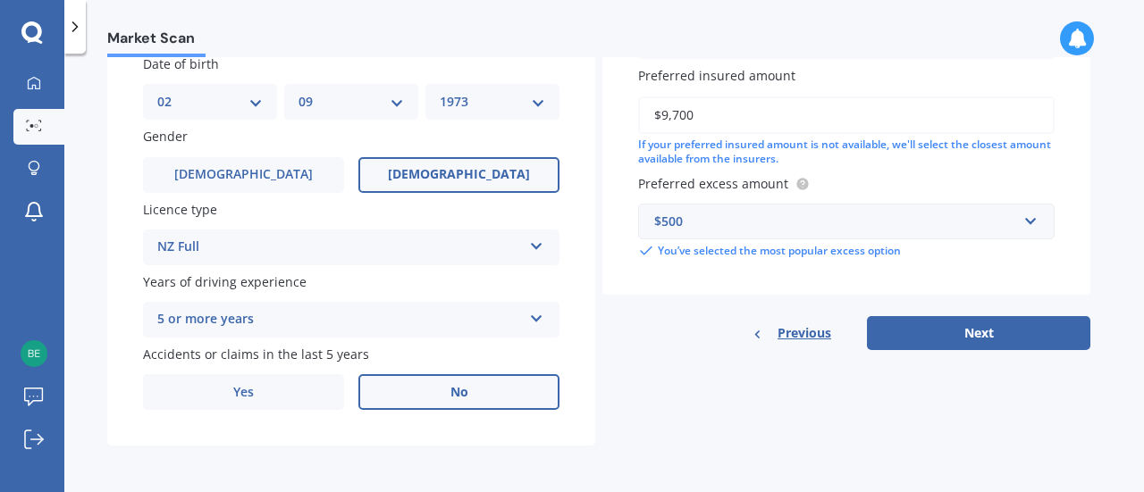
click at [506, 400] on label "No" at bounding box center [458, 392] width 201 height 36
click at [0, 0] on input "No" at bounding box center [0, 0] width 0 height 0
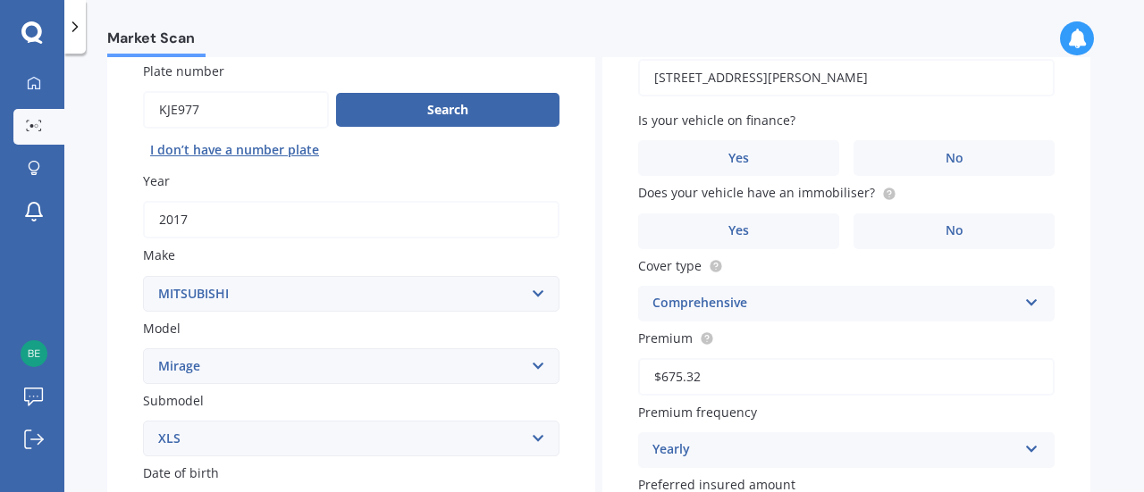
scroll to position [159, 0]
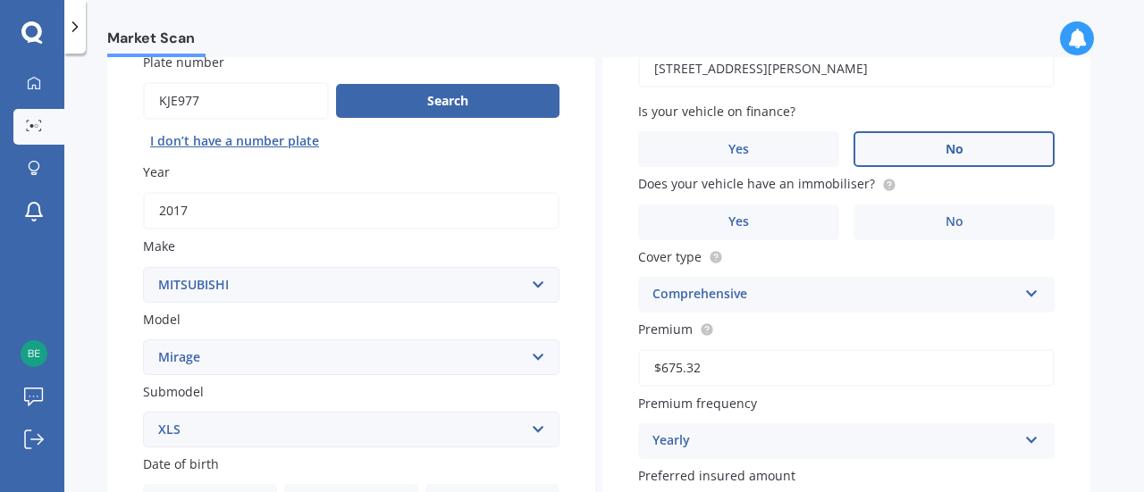
click at [944, 153] on label "No" at bounding box center [954, 149] width 201 height 36
click at [0, 0] on input "No" at bounding box center [0, 0] width 0 height 0
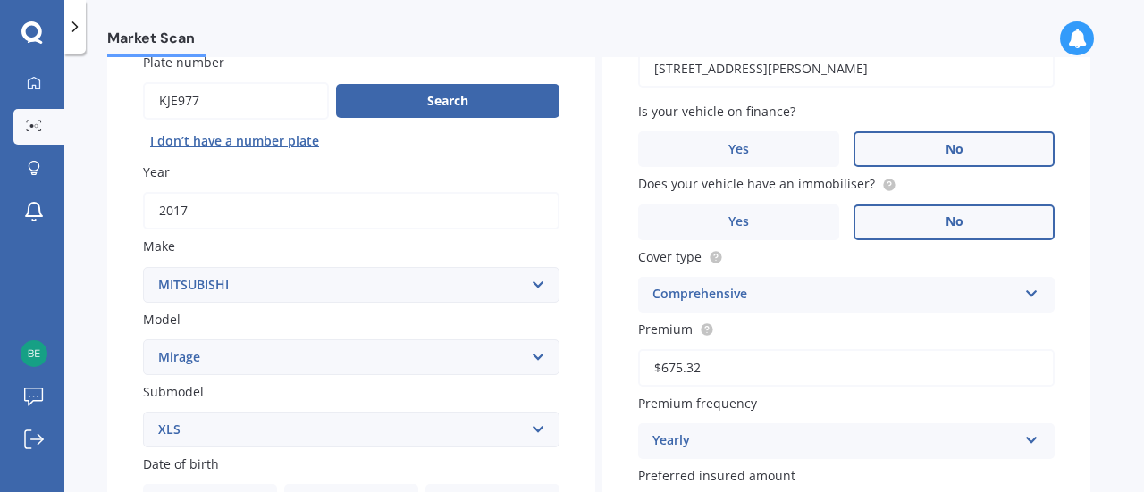
click at [951, 215] on span "No" at bounding box center [955, 222] width 18 height 15
click at [0, 0] on input "No" at bounding box center [0, 0] width 0 height 0
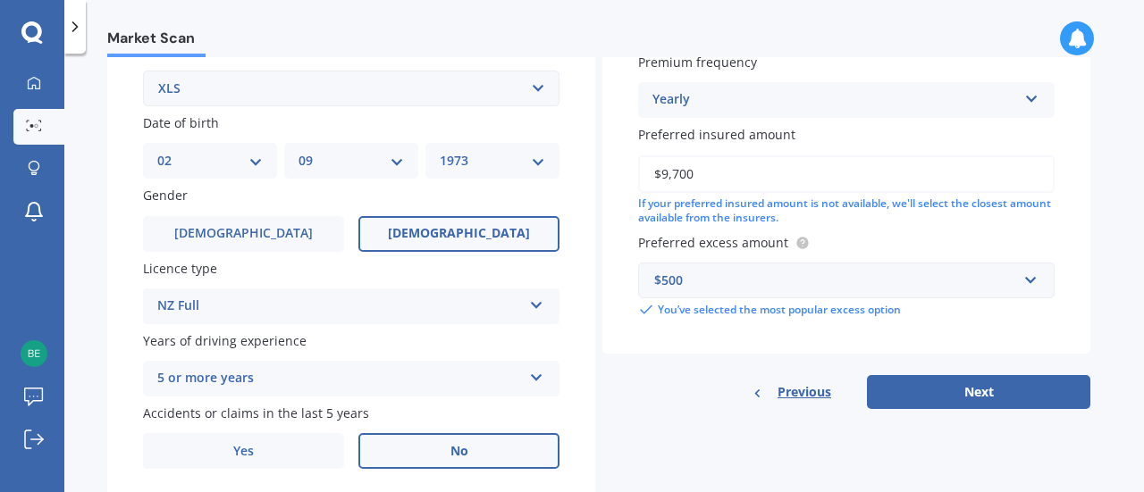
scroll to position [534, 0]
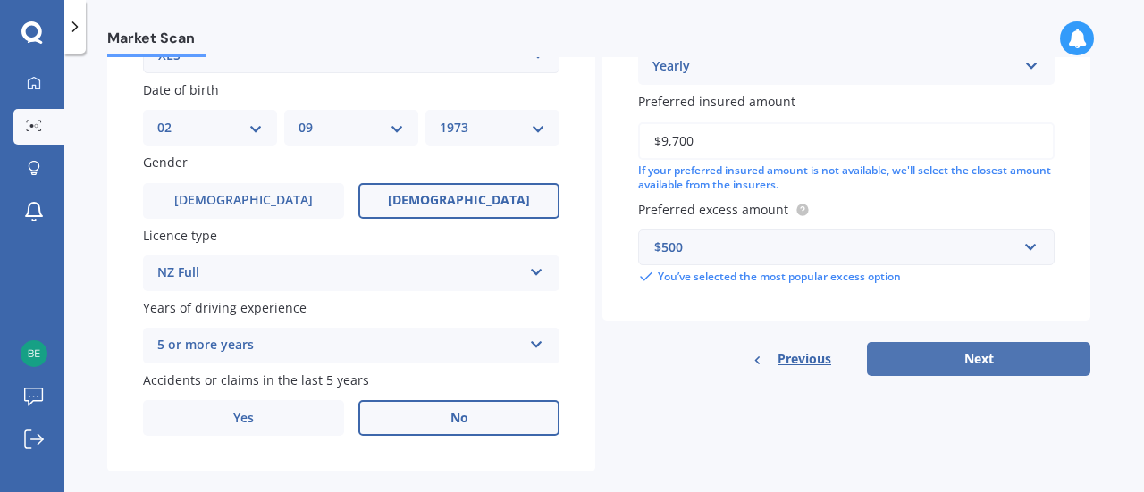
click at [978, 364] on button "Next" at bounding box center [978, 359] width 223 height 34
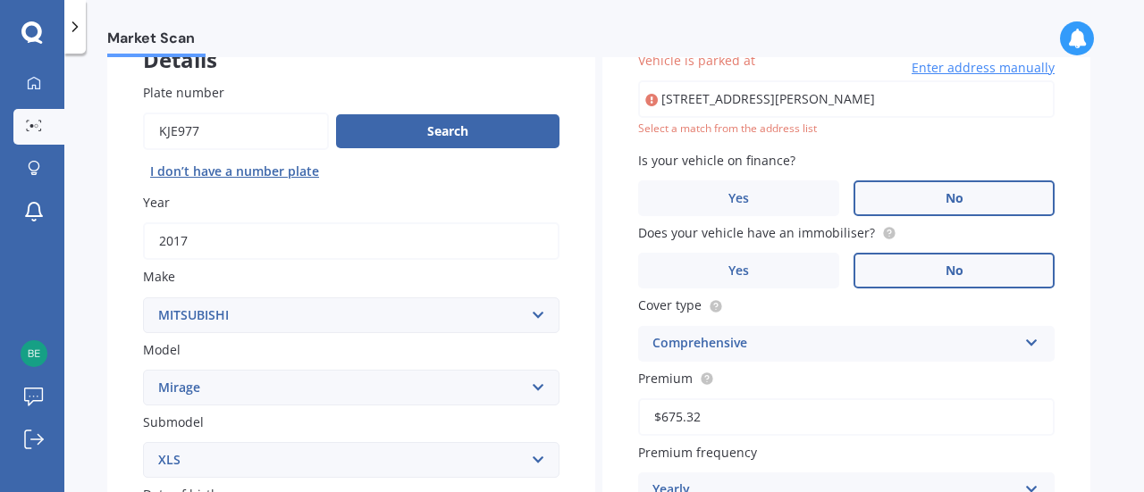
scroll to position [122, 0]
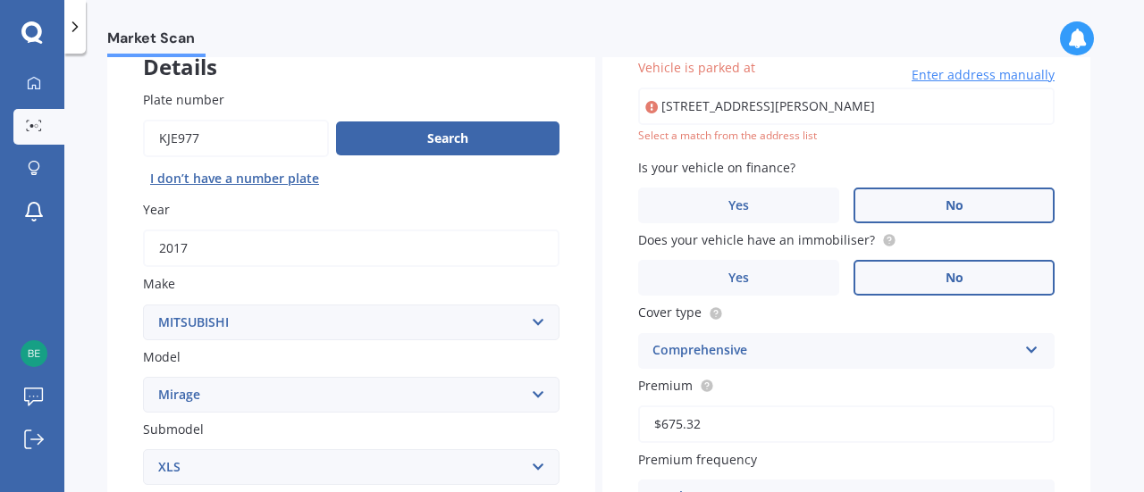
type input "[STREET_ADDRESS][PERSON_NAME]"
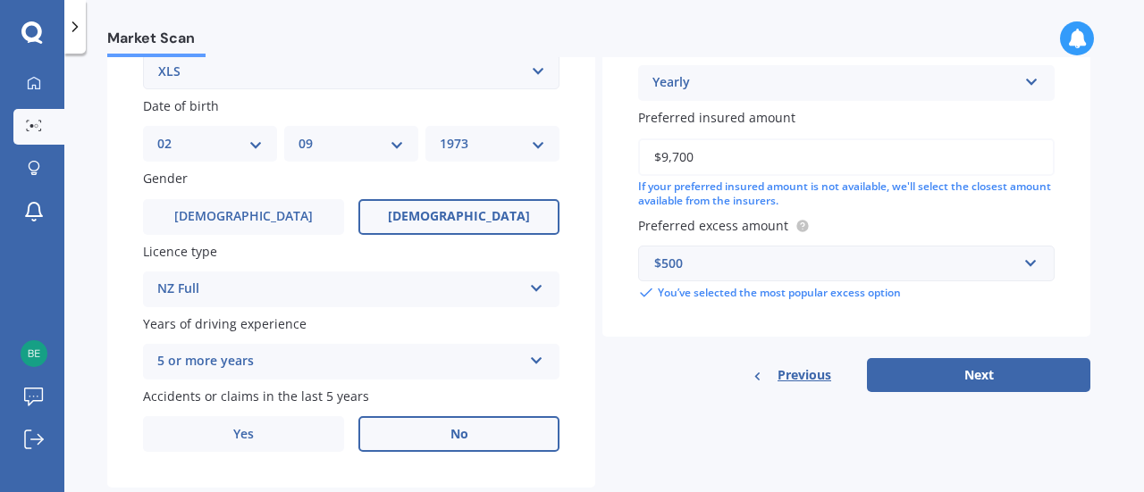
scroll to position [522, 0]
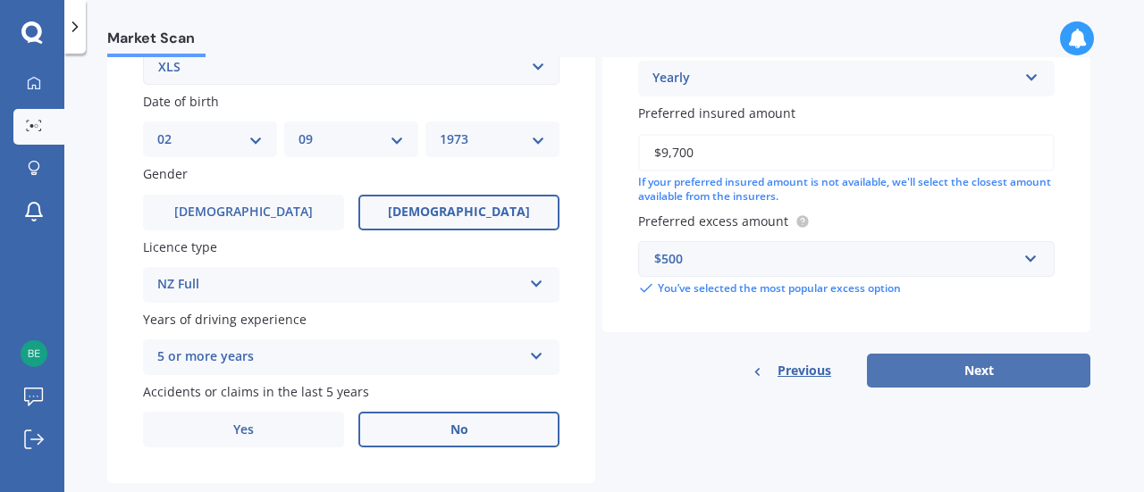
click at [1014, 374] on button "Next" at bounding box center [978, 371] width 223 height 34
select select "02"
select select "09"
select select "1973"
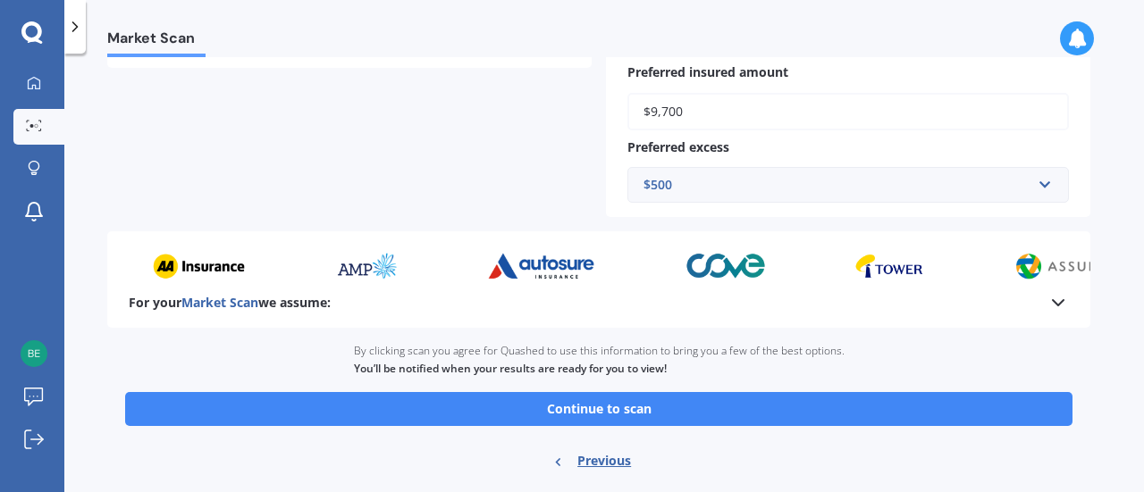
scroll to position [536, 0]
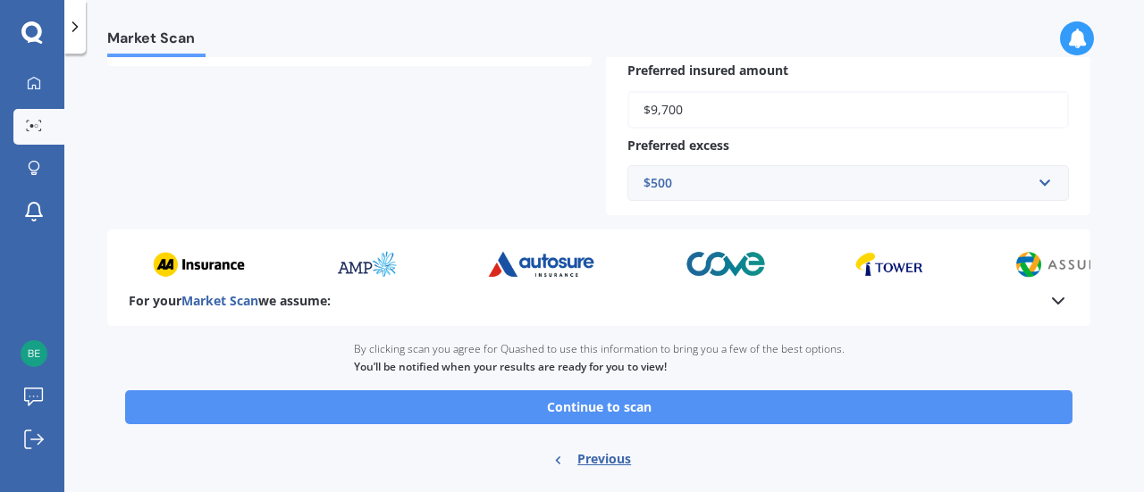
click at [635, 405] on button "Continue to scan" at bounding box center [598, 408] width 947 height 34
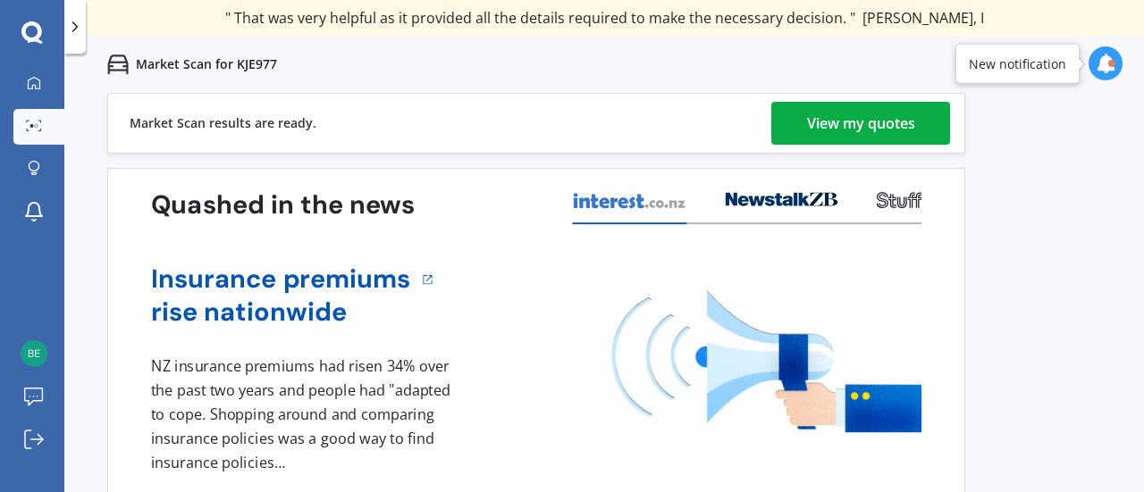
click at [869, 122] on div "View my quotes" at bounding box center [861, 123] width 108 height 43
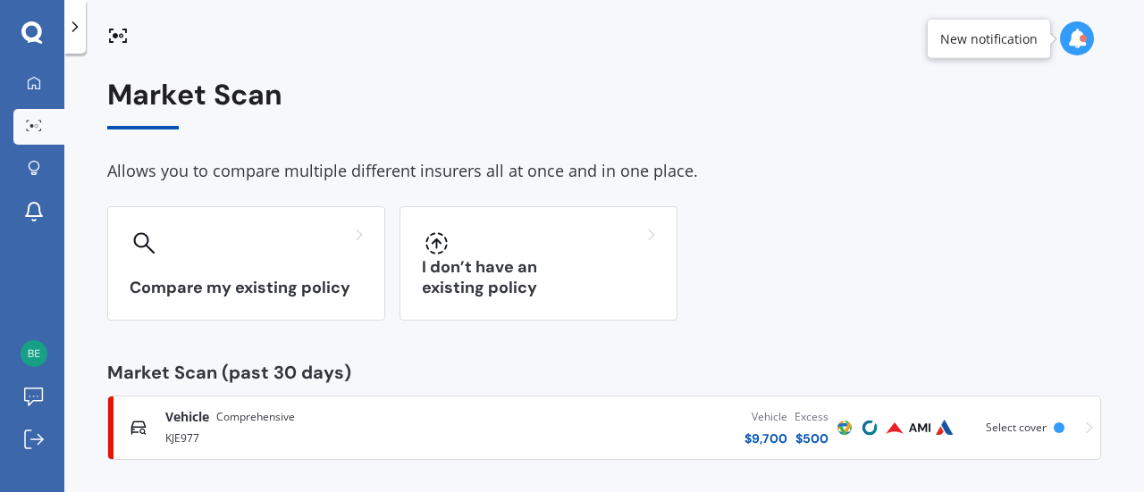
scroll to position [7, 0]
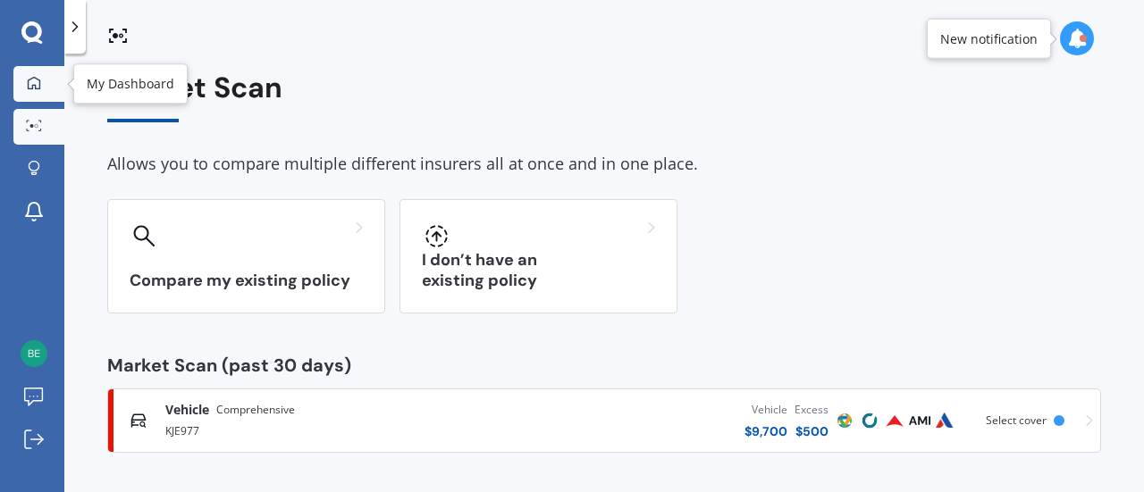
click at [29, 89] on div at bounding box center [34, 84] width 27 height 16
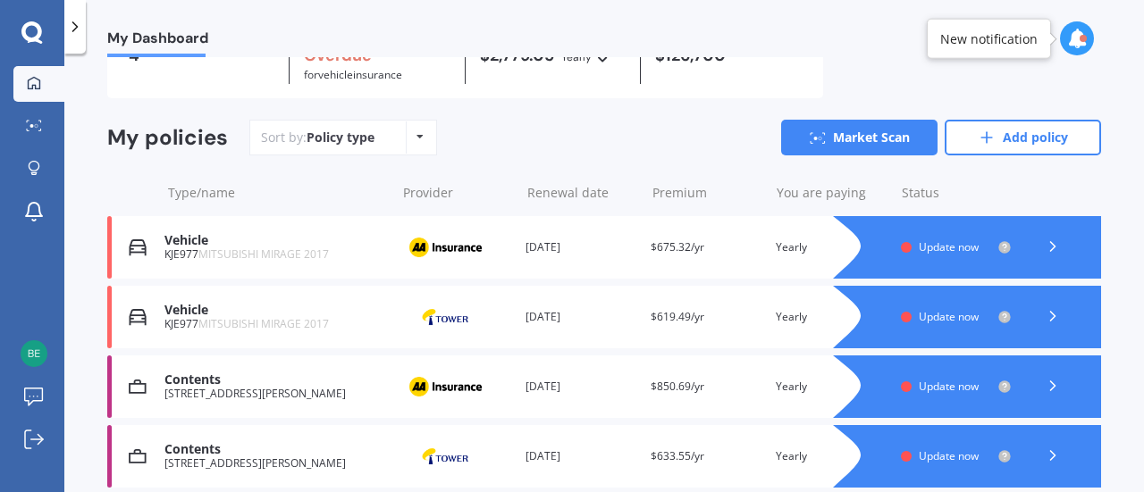
scroll to position [110, 0]
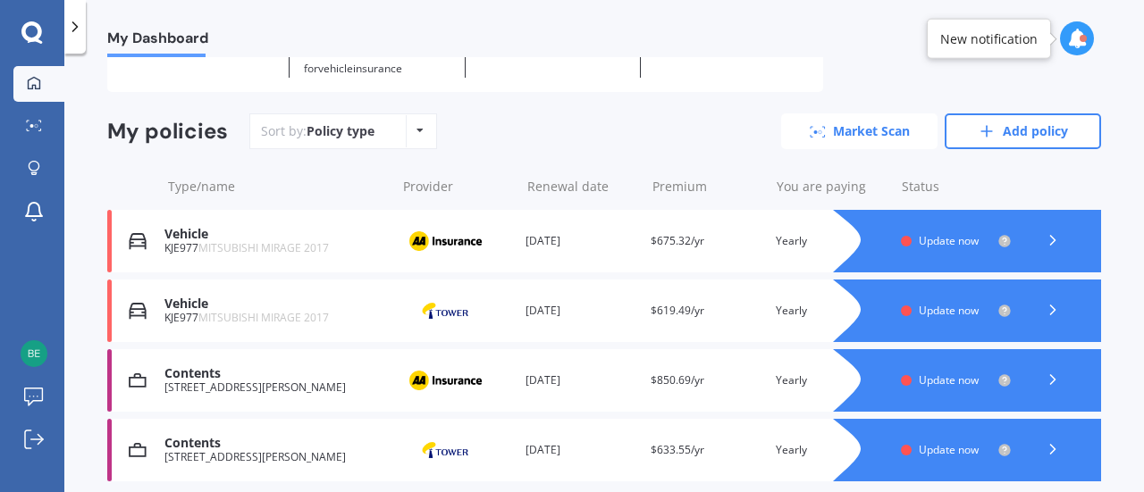
click at [842, 121] on link "Market Scan" at bounding box center [859, 132] width 156 height 36
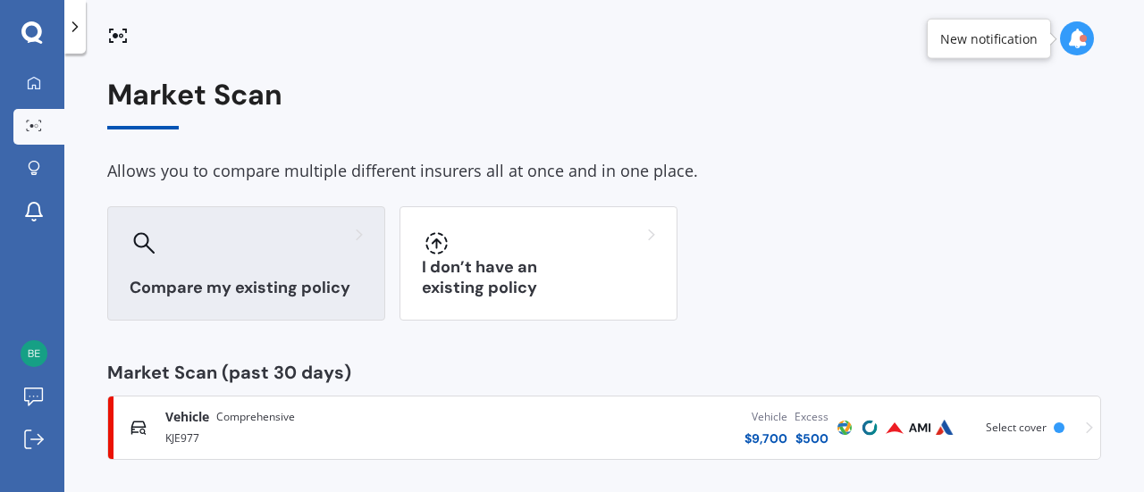
click at [285, 257] on div "Compare my existing policy" at bounding box center [246, 263] width 278 height 114
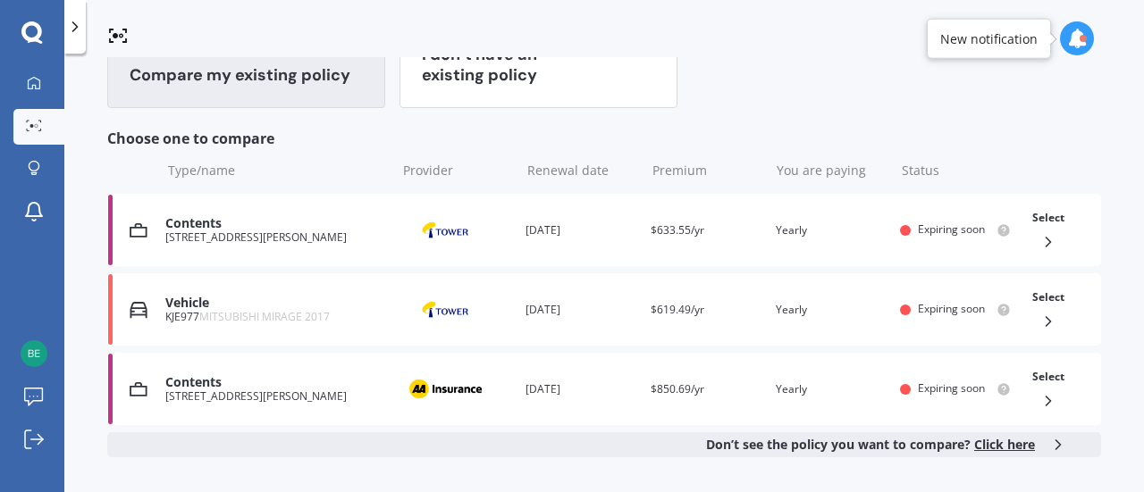
scroll to position [245, 0]
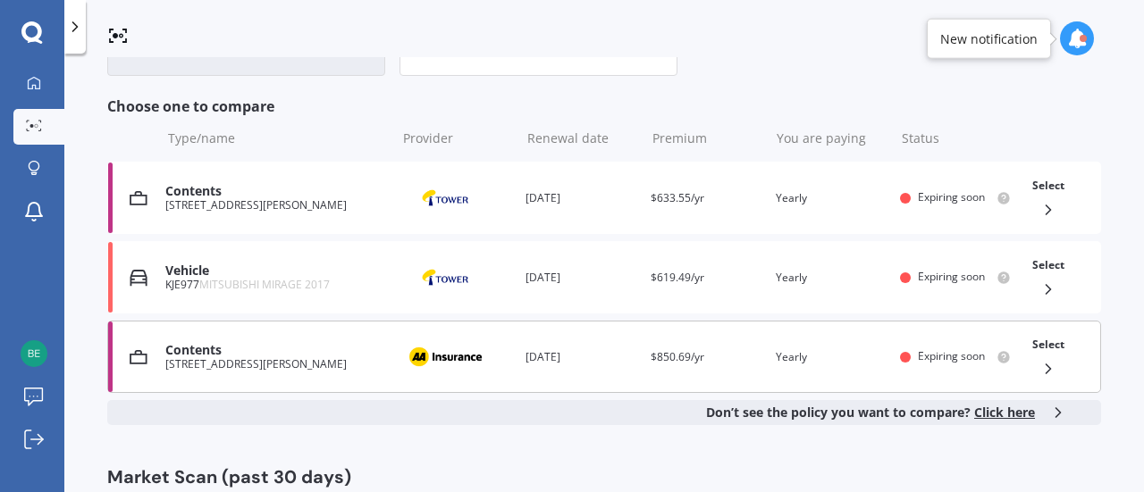
click at [1043, 342] on span "Select" at bounding box center [1048, 344] width 32 height 15
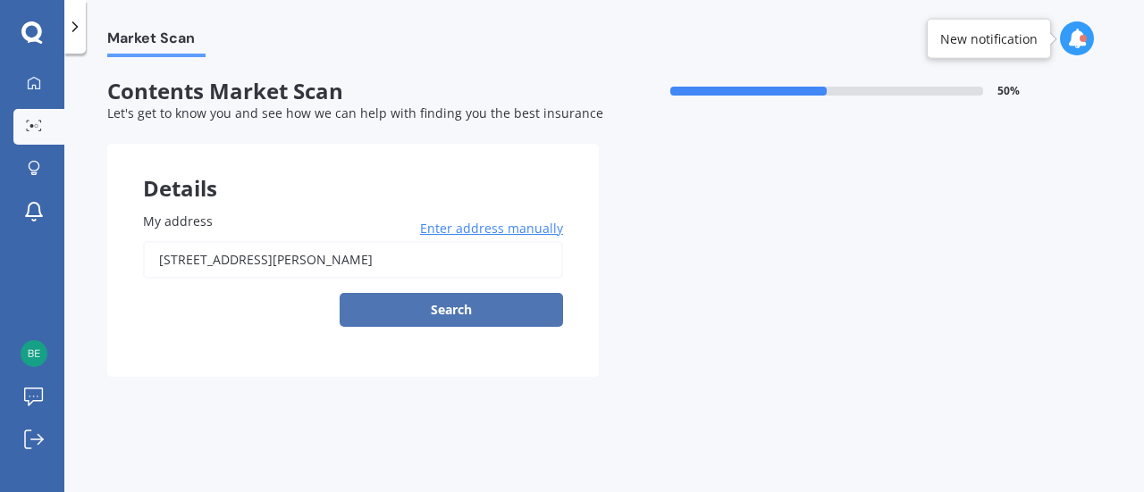
click at [444, 315] on button "Search" at bounding box center [451, 310] width 223 height 34
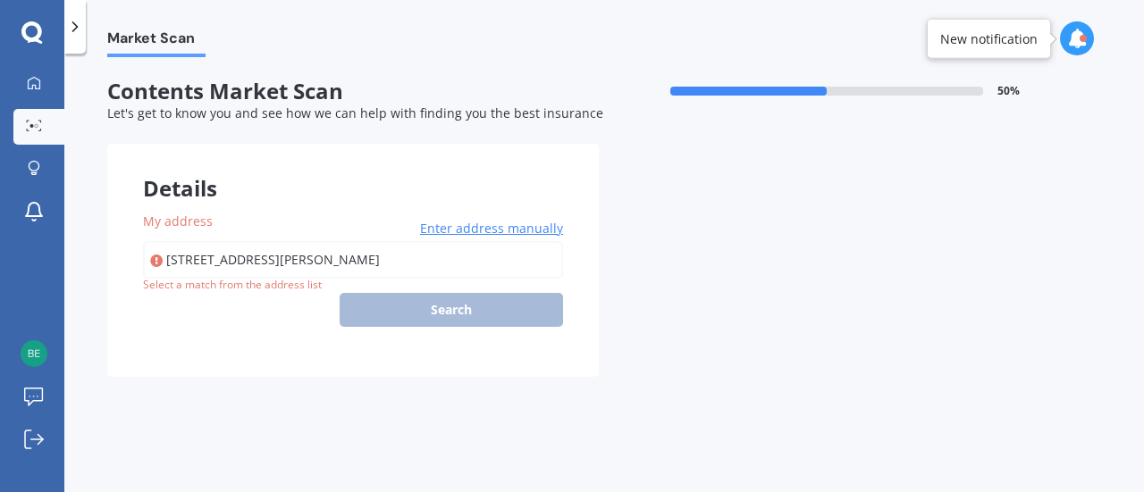
type input "[STREET_ADDRESS][PERSON_NAME]"
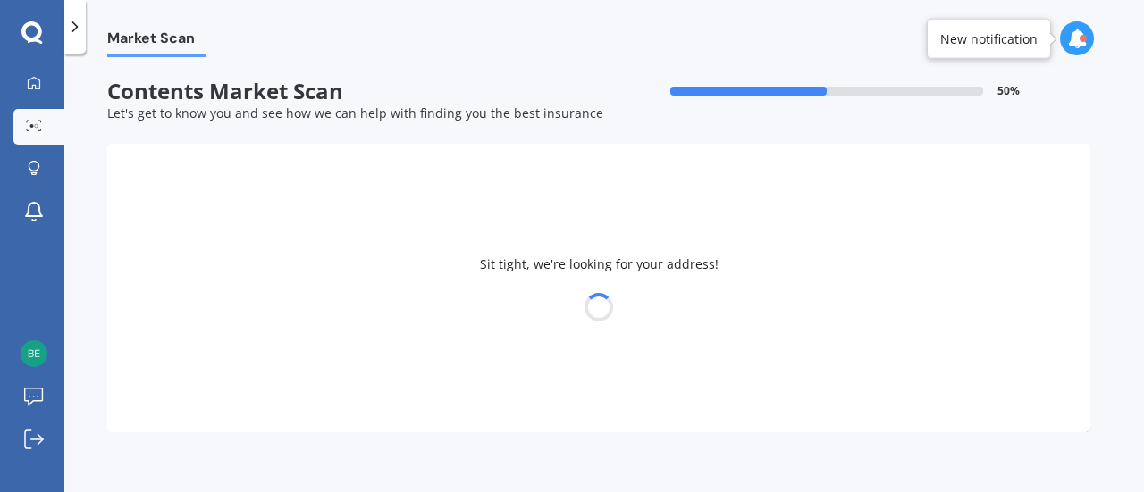
select select "02"
select select "09"
select select "1973"
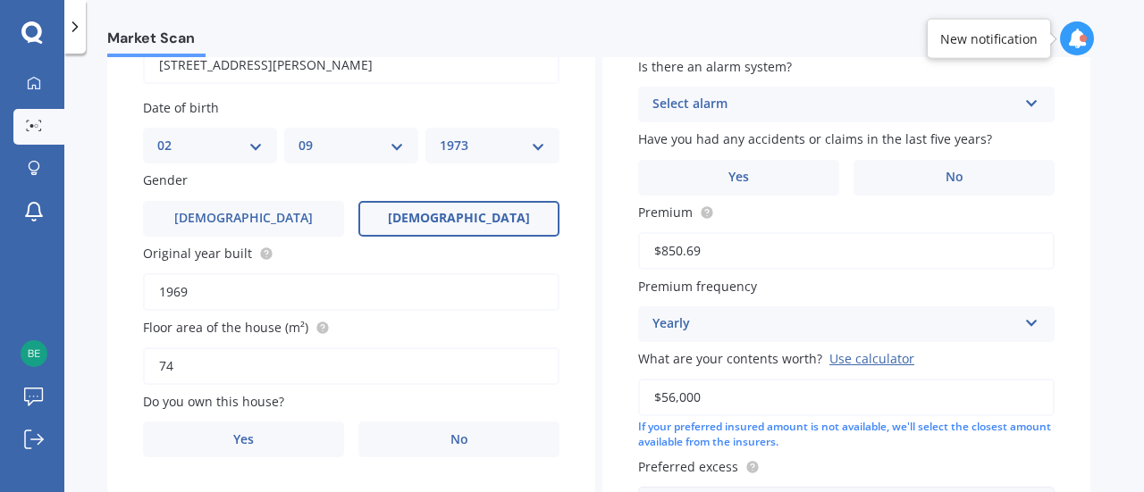
scroll to position [230, 0]
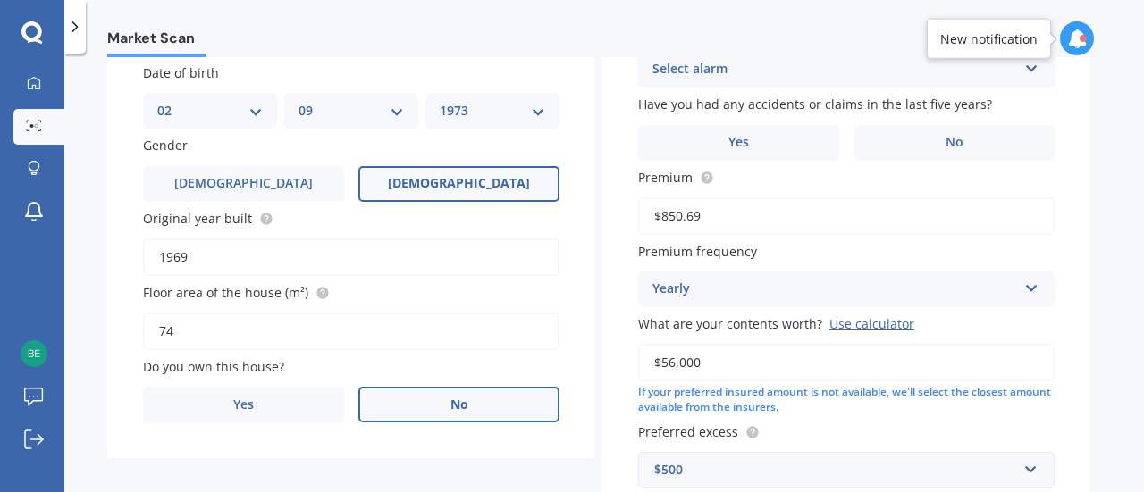
click at [491, 400] on label "No" at bounding box center [458, 405] width 201 height 36
click at [0, 0] on input "No" at bounding box center [0, 0] width 0 height 0
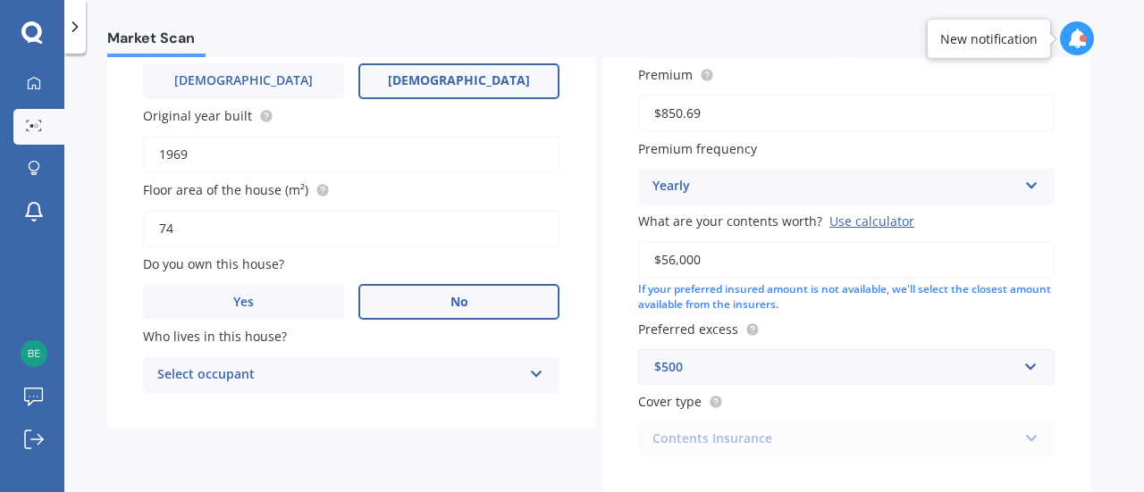
scroll to position [339, 0]
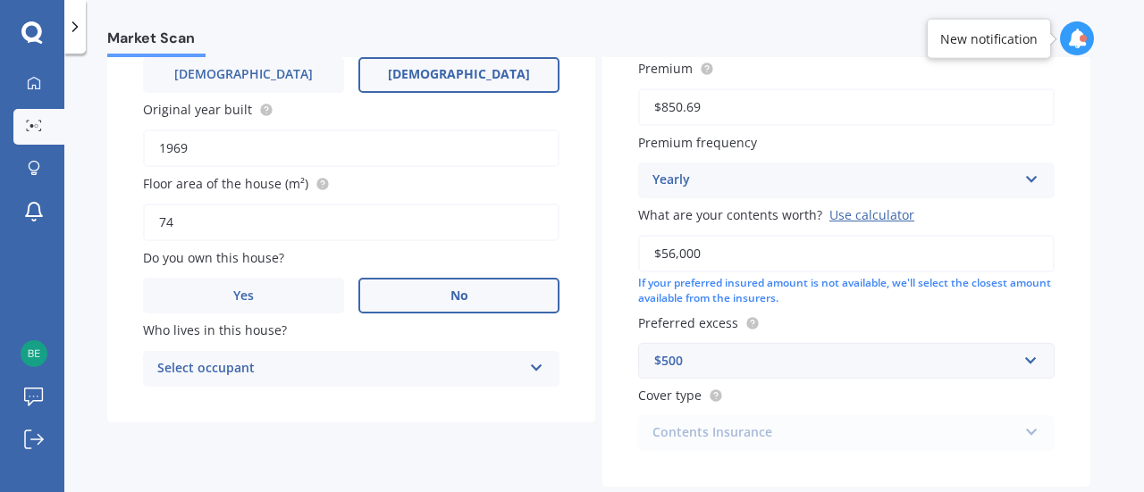
click at [534, 367] on icon at bounding box center [536, 364] width 15 height 13
click at [467, 403] on div "Tenant" at bounding box center [351, 404] width 415 height 32
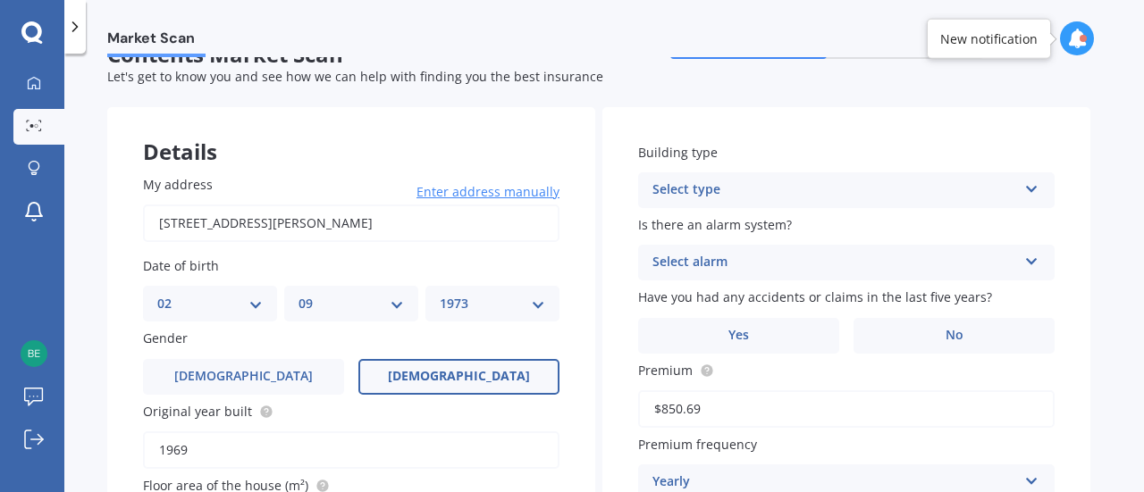
scroll to position [0, 0]
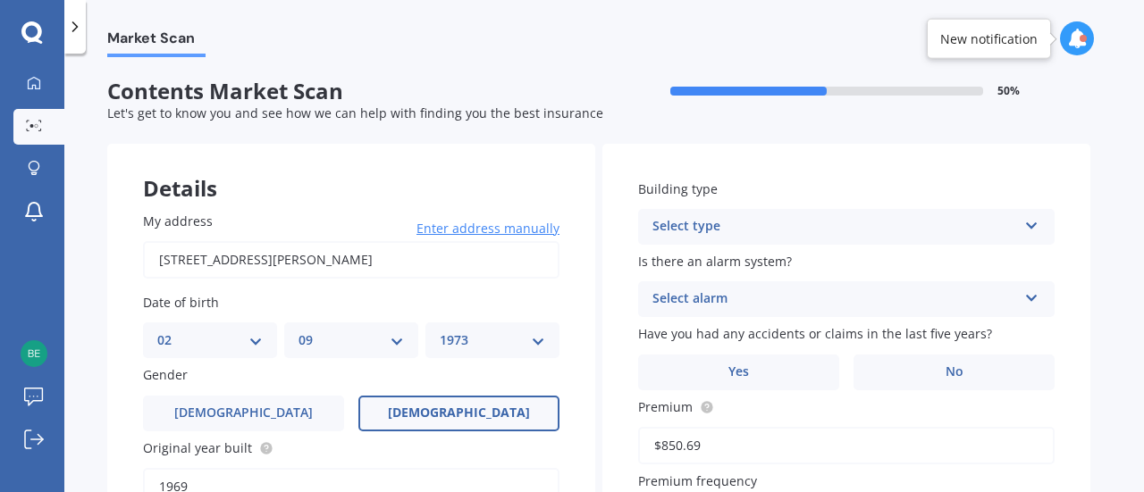
click at [1033, 223] on icon at bounding box center [1031, 222] width 15 height 13
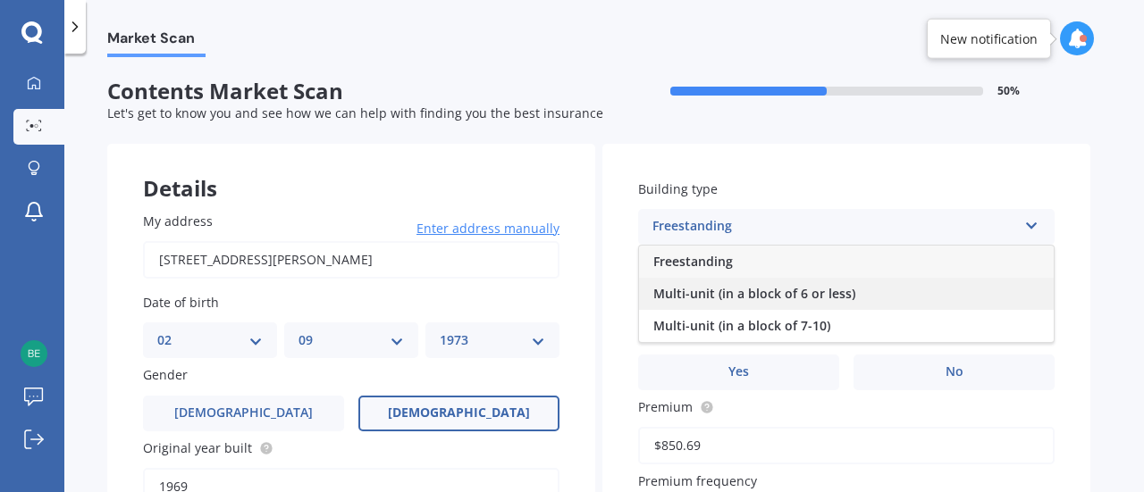
click at [938, 290] on div "Multi-unit (in a block of 6 or less)" at bounding box center [846, 294] width 415 height 32
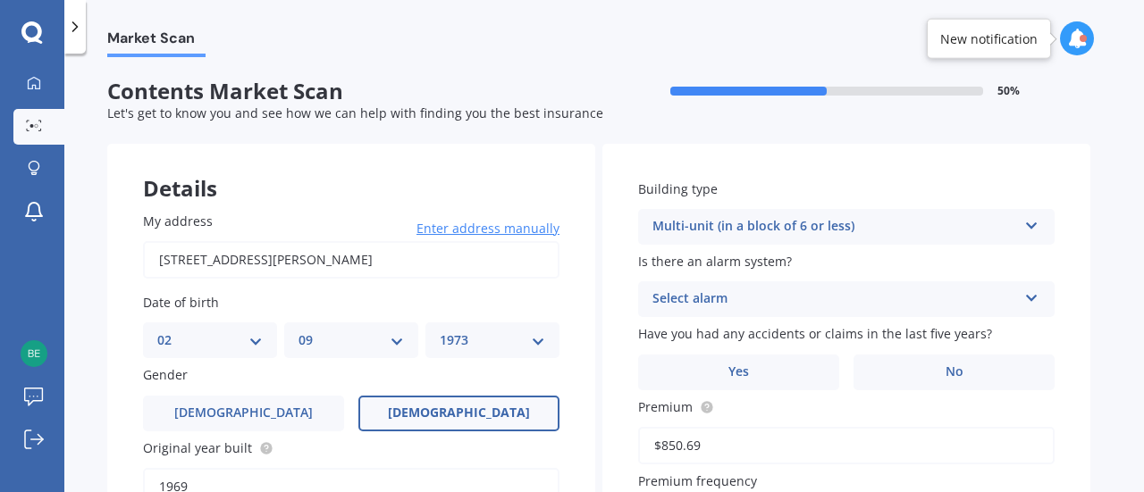
click at [924, 302] on div "Select alarm" at bounding box center [834, 299] width 365 height 21
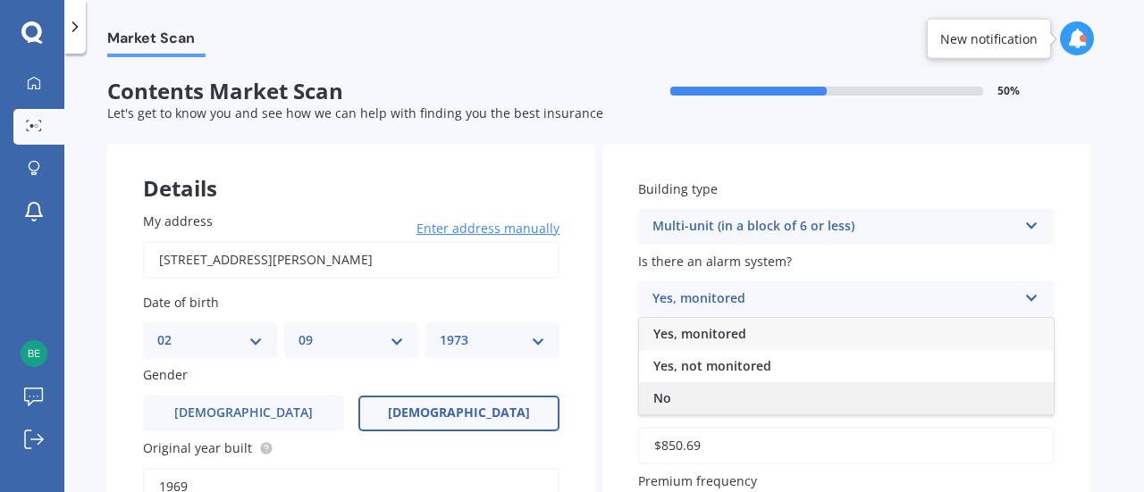
click at [857, 395] on div "No" at bounding box center [846, 399] width 415 height 32
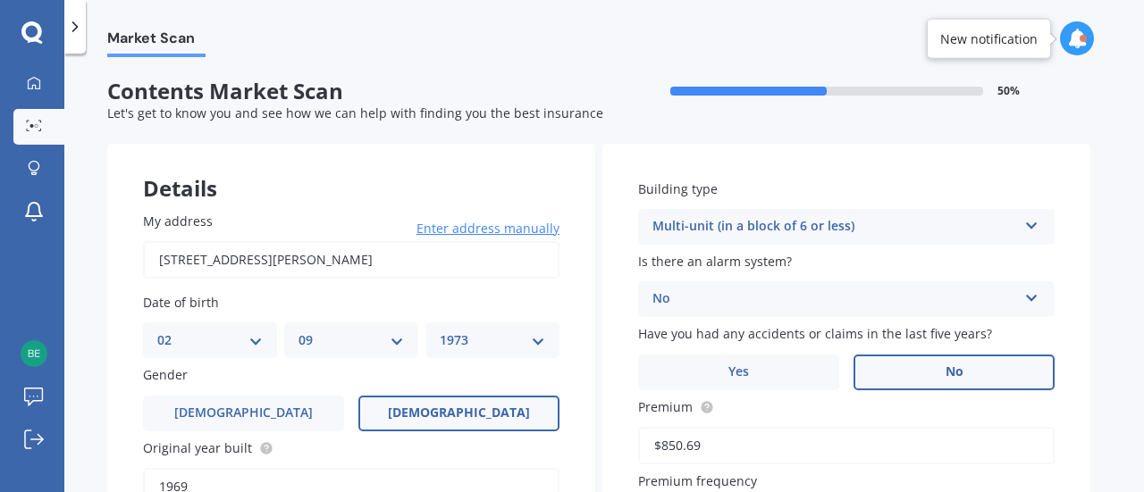
click at [906, 366] on label "No" at bounding box center [954, 373] width 201 height 36
click at [0, 0] on input "No" at bounding box center [0, 0] width 0 height 0
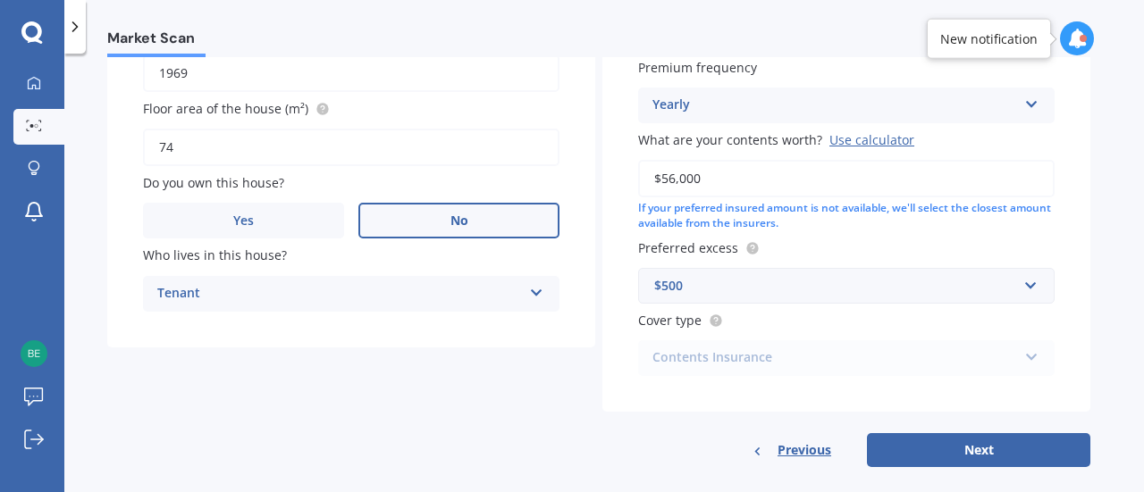
scroll to position [438, 0]
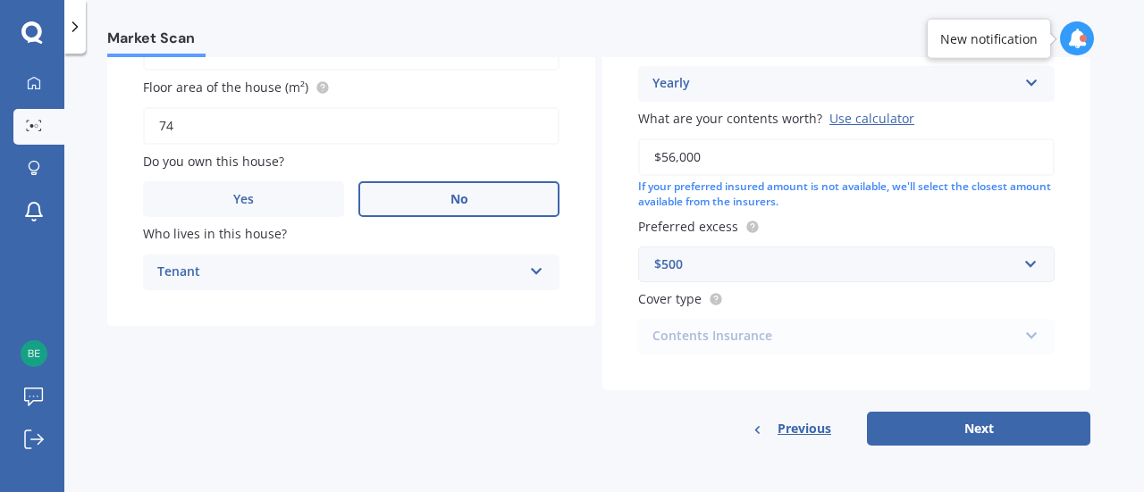
click at [996, 341] on div "Contents Insurance Contents Insurance Limited Contents" at bounding box center [846, 337] width 416 height 36
click at [1030, 333] on div "Contents Insurance Contents Insurance Limited Contents" at bounding box center [846, 337] width 416 height 36
click at [947, 425] on button "Next" at bounding box center [978, 429] width 223 height 34
select select "02"
select select "09"
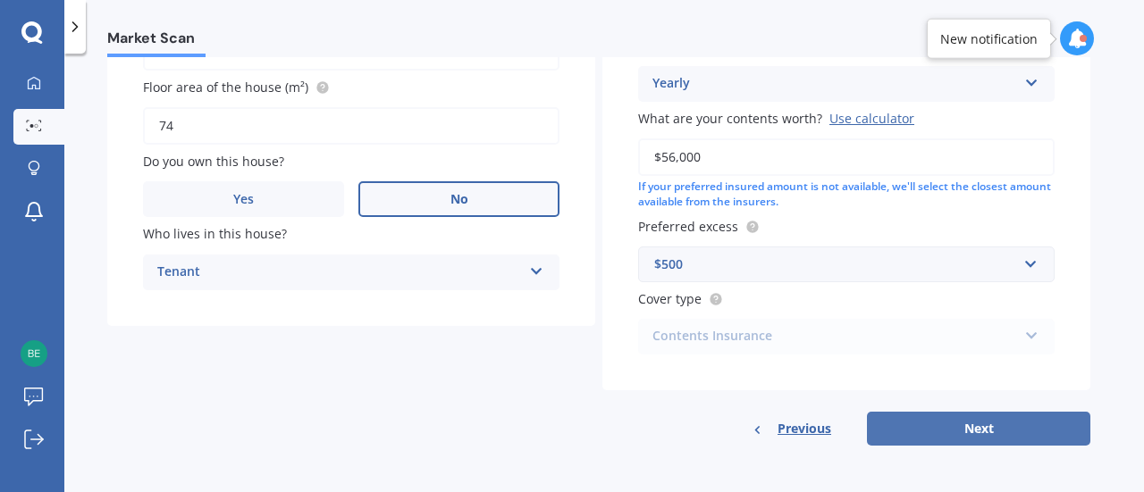
select select "1973"
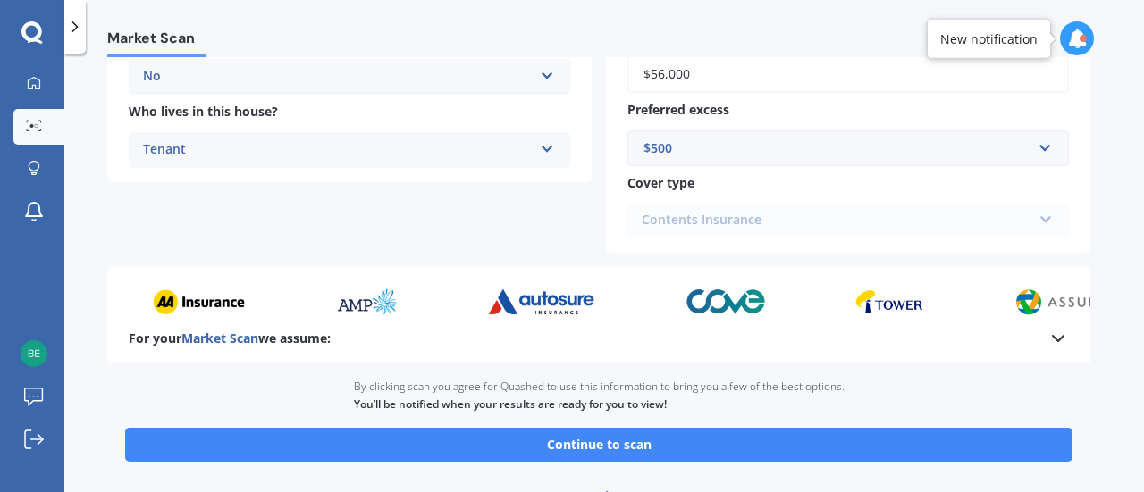
scroll to position [502, 0]
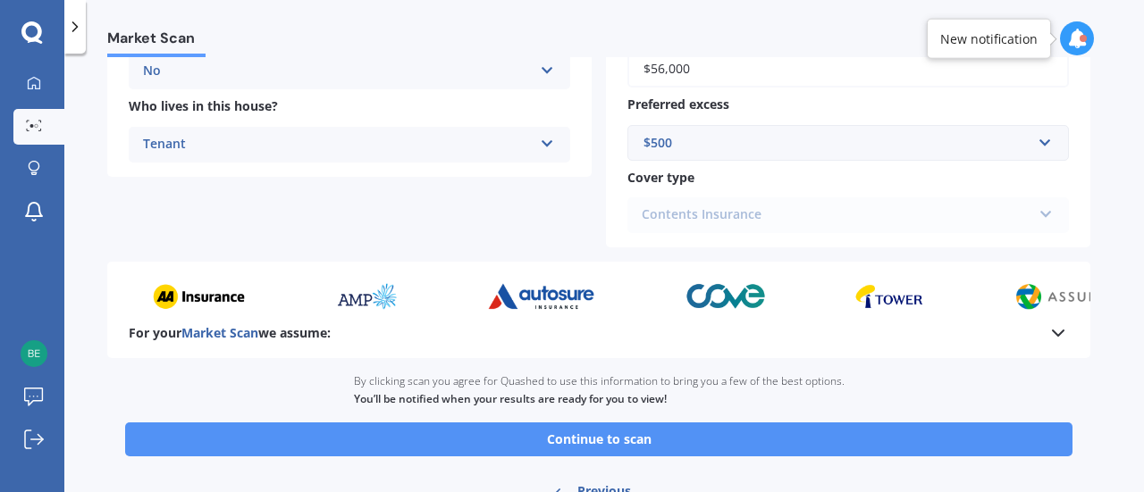
click at [674, 438] on button "Continue to scan" at bounding box center [598, 440] width 947 height 34
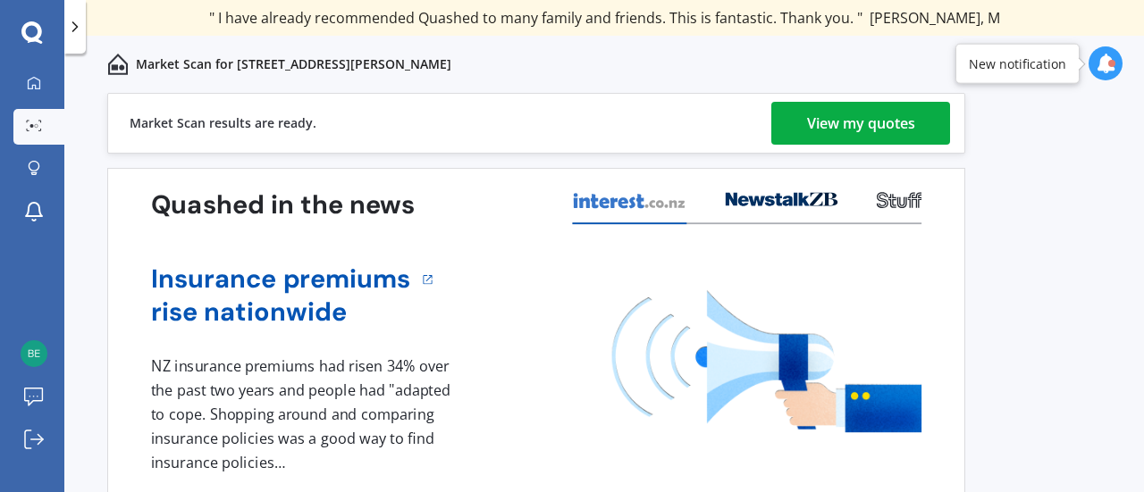
click at [828, 128] on div "View my quotes" at bounding box center [861, 123] width 108 height 43
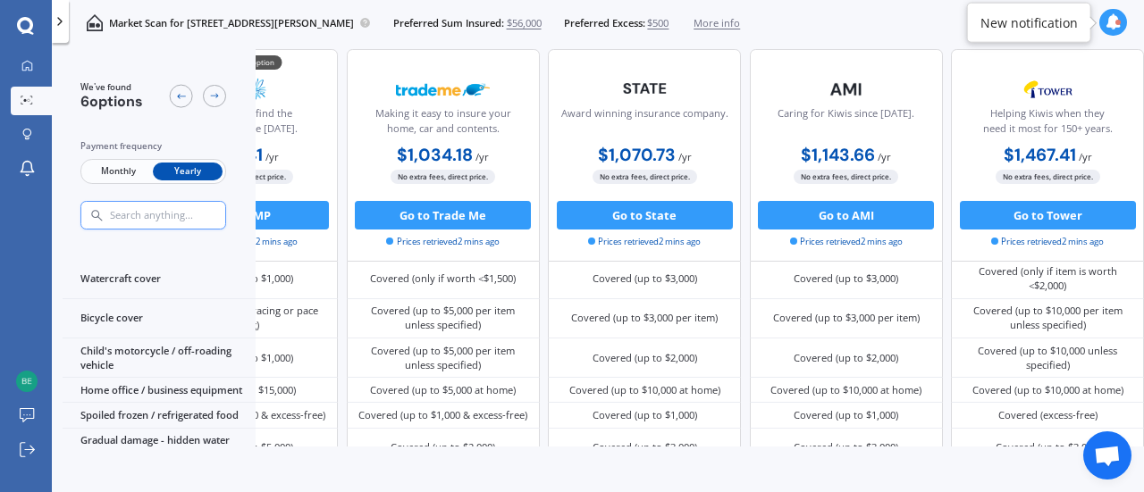
scroll to position [771, 400]
